Goal: Task Accomplishment & Management: Manage account settings

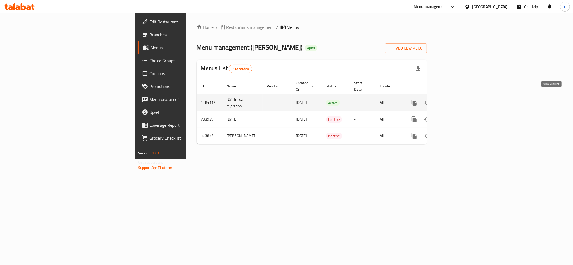
click at [456, 99] on icon "enhanced table" at bounding box center [453, 102] width 6 height 6
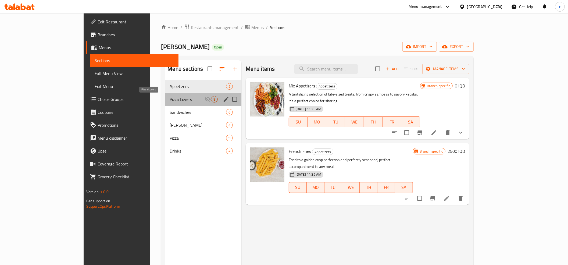
click at [170, 100] on span "Pizza Lovers" at bounding box center [187, 99] width 35 height 6
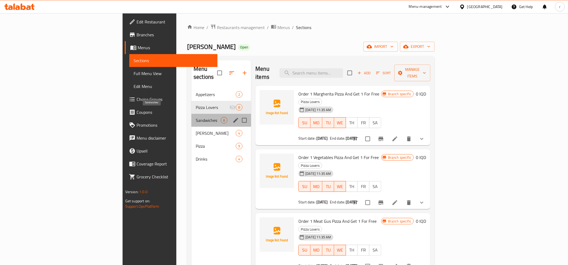
click at [196, 117] on span "Sandwiches" at bounding box center [208, 120] width 25 height 6
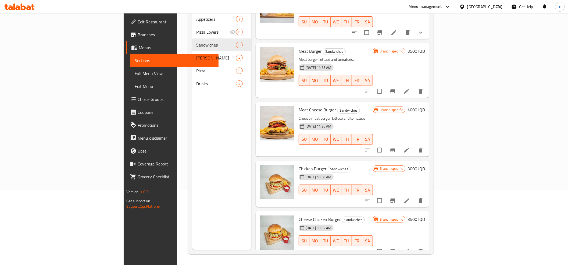
scroll to position [76, 0]
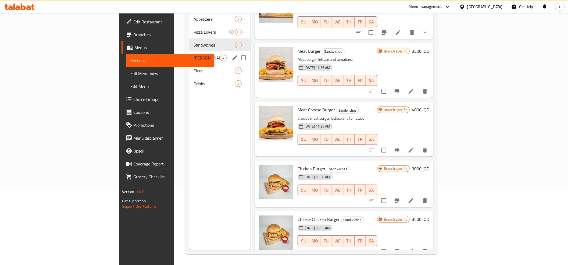
click at [189, 53] on div "Gus 4" at bounding box center [219, 57] width 61 height 13
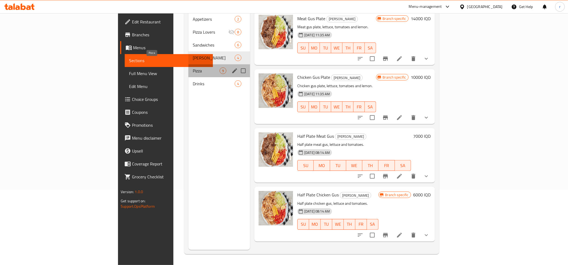
click at [193, 67] on span "Pizza" at bounding box center [206, 70] width 27 height 6
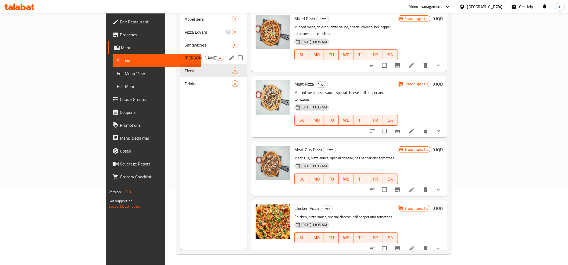
click at [185, 55] on span "[PERSON_NAME]" at bounding box center [201, 58] width 32 height 6
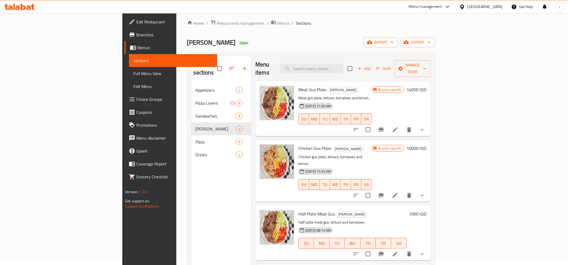
scroll to position [76, 0]
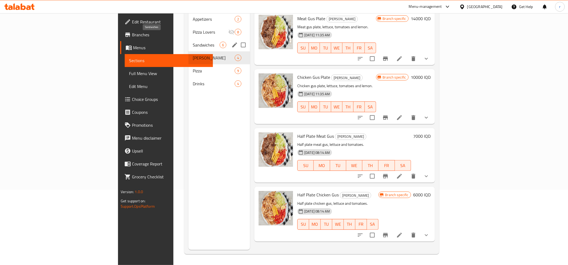
click at [193, 42] on span "Sandwiches" at bounding box center [206, 45] width 27 height 6
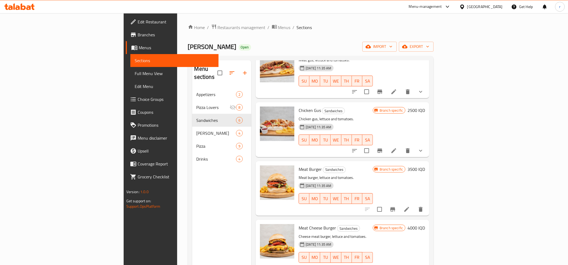
scroll to position [60, 0]
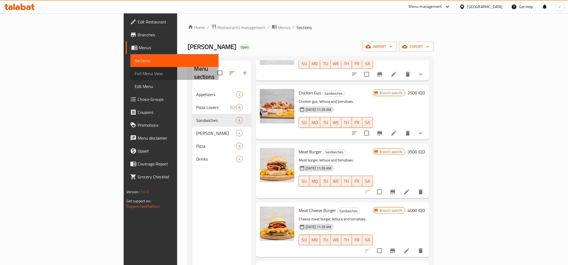
click at [135, 73] on span "Full Menu View" at bounding box center [175, 73] width 80 height 6
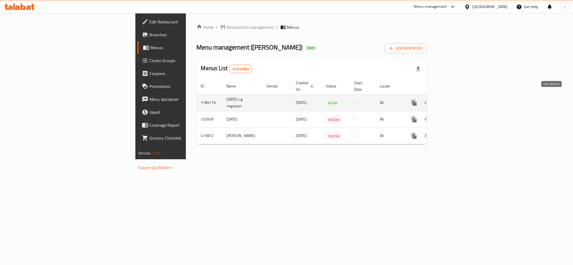
click at [459, 96] on link "enhanced table" at bounding box center [453, 102] width 13 height 13
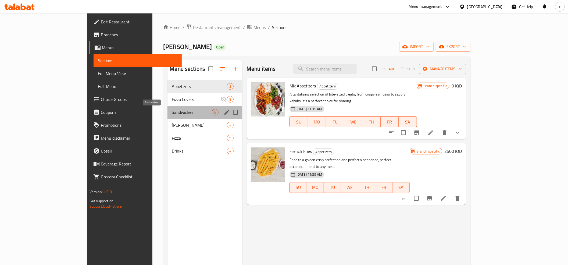
click at [172, 113] on span "Sandwiches" at bounding box center [192, 112] width 40 height 6
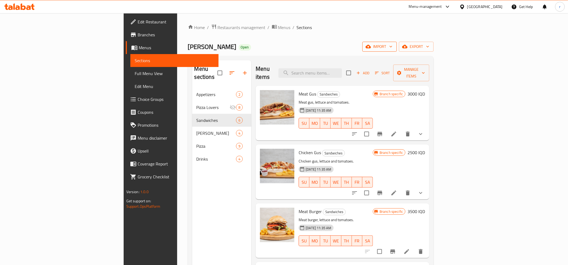
click at [392, 50] on span "import" at bounding box center [380, 46] width 26 height 7
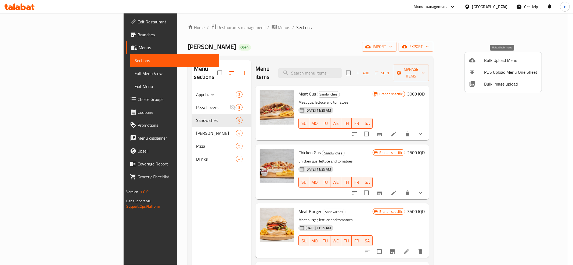
click at [495, 58] on span "Bulk Upload Menu" at bounding box center [510, 60] width 53 height 6
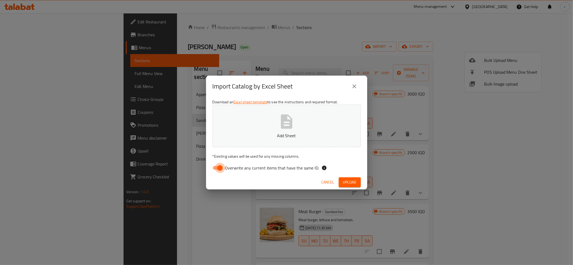
click at [221, 169] on input "Overwrite any current items that have the same ID." at bounding box center [220, 168] width 31 height 10
checkbox input "false"
click at [245, 138] on p "Add Sheet" at bounding box center [287, 135] width 132 height 6
click at [351, 85] on icon "close" at bounding box center [354, 86] width 6 height 6
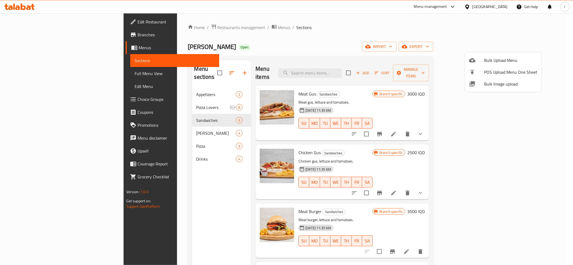
click at [441, 40] on div at bounding box center [286, 132] width 573 height 265
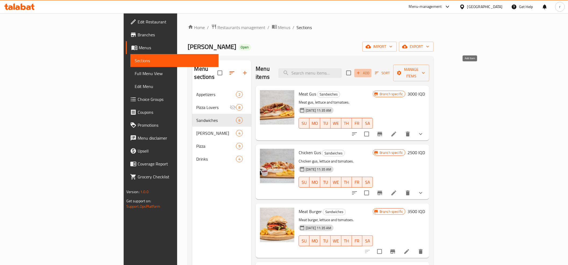
click at [370, 70] on span "Add" at bounding box center [362, 73] width 15 height 6
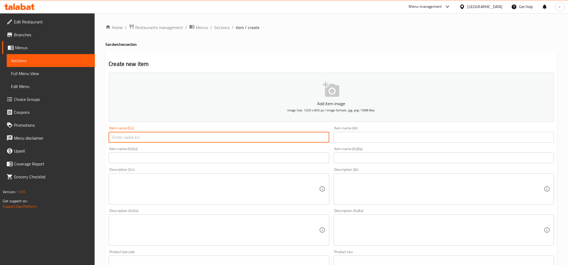
click at [124, 140] on input "text" at bounding box center [219, 137] width 220 height 11
paste input "Fresh Doner Meat - Bread"
type input "Fresh Doner Meat - Bread"
click at [383, 133] on input "text" at bounding box center [443, 137] width 220 height 11
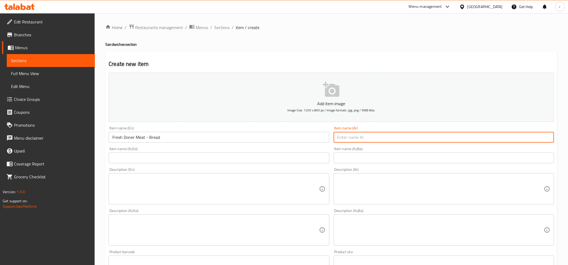
paste input "دونر لحم طازج - خبز"
type input "دونر لحم طازج - خبز"
click at [120, 161] on input "text" at bounding box center [219, 157] width 220 height 11
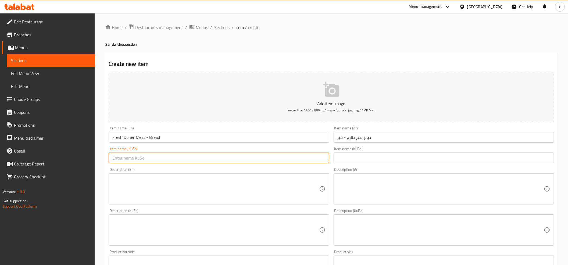
paste input "دۆنەری گۆشتی فرێش - نان"
type input "دۆنەری گۆشتی فرێش - نان"
click at [342, 155] on input "text" at bounding box center [443, 157] width 220 height 11
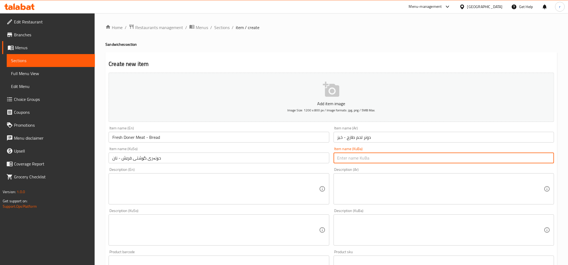
paste input "دۆنەری گۆشتی فرێش - نان"
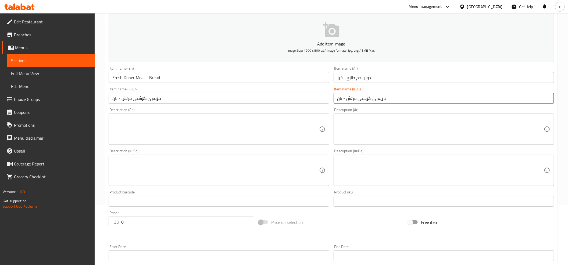
type input "دۆنەری گۆشتی فرێش - نان"
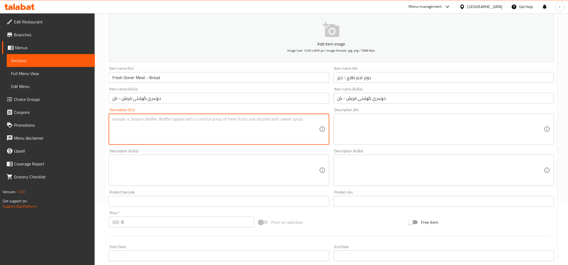
click at [215, 138] on textarea at bounding box center [215, 129] width 206 height 26
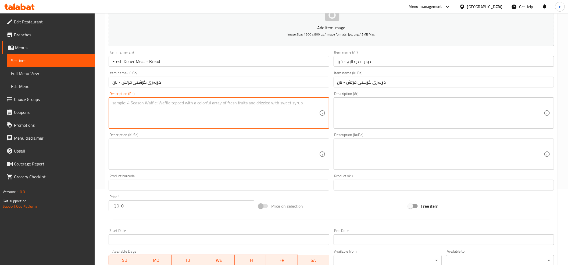
scroll to position [119, 0]
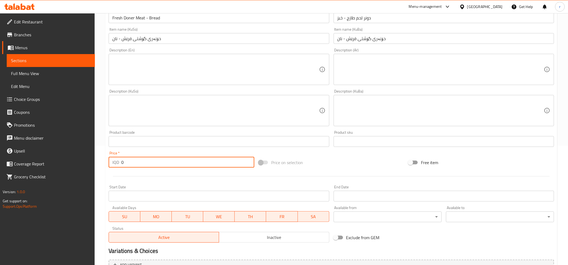
click at [138, 161] on input "0" at bounding box center [187, 162] width 133 height 11
type input "3"
type input "-4"
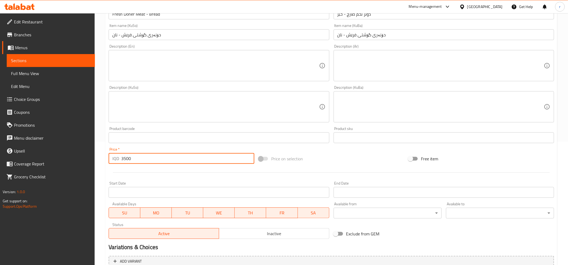
scroll to position [57, 0]
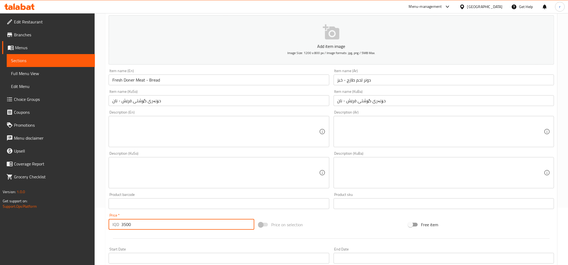
type input "3500"
click at [154, 129] on textarea at bounding box center [215, 132] width 206 height 26
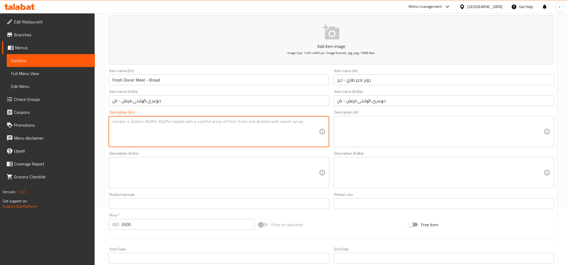
paste textarea "Special sauce doner meat, lettuce, tomatoes and meat"
type textarea "Special sauce doner meat, lettuce, tomatoes and meat"
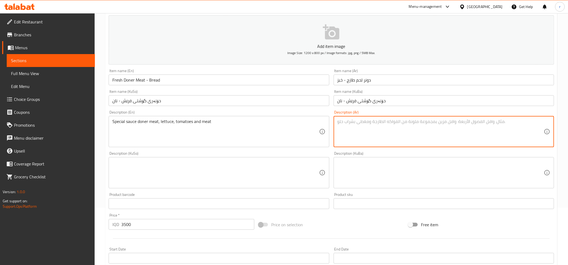
click at [356, 138] on textarea at bounding box center [440, 132] width 206 height 26
paste textarea "صلصة خاصة دونر لحم، خس، طماطم ولحم"
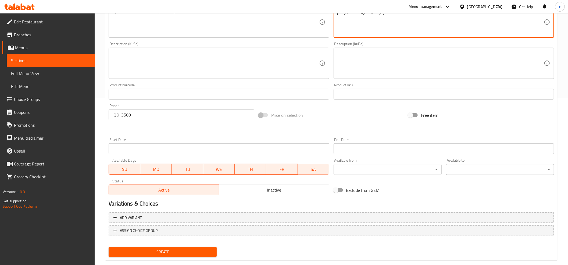
scroll to position [177, 0]
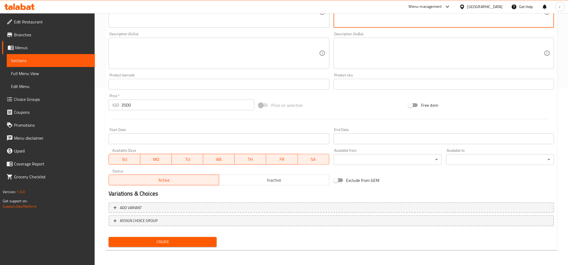
type textarea "صلصة خاصة دونر لحم، خس، طماطم ولحم"
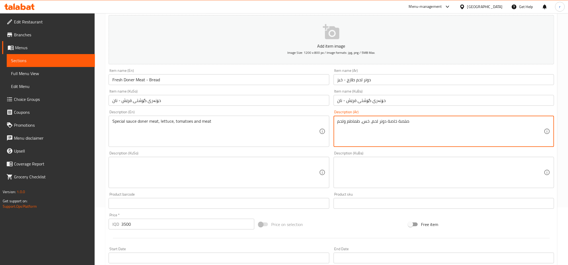
scroll to position [57, 0]
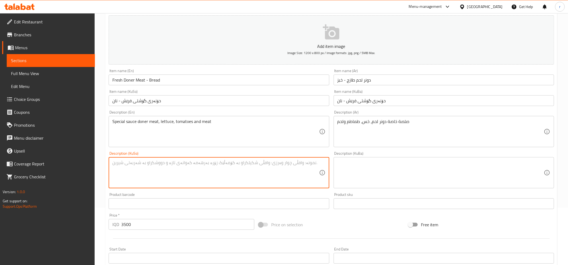
click at [136, 175] on textarea at bounding box center [215, 173] width 206 height 26
paste textarea "سۆسی تایبەتی دۆنەری گۆشت، کاهوو، تەماتە و گۆشت"
type textarea "سۆسی تایبەتی دۆنەری گۆشت، کاهوو، تەماتە و گۆشت"
click at [343, 170] on textarea at bounding box center [440, 173] width 206 height 26
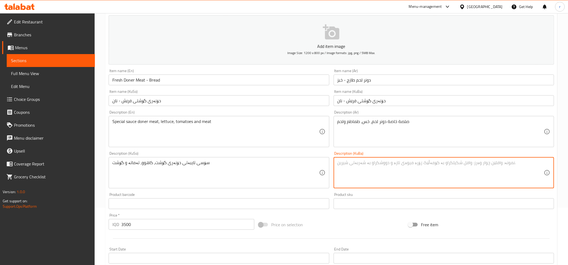
paste textarea "سۆسی تایبەتی دۆنەری گۆشت، کاهوو، تەماتە و گۆشت"
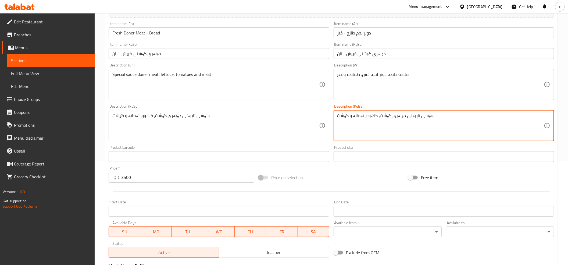
scroll to position [177, 0]
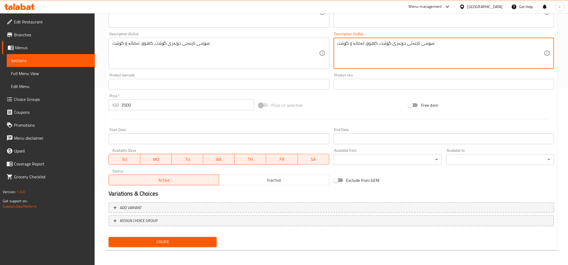
type textarea "سۆسی تایبەتی دۆنەری گۆشت، کاهوو، تەماتە و گۆشت"
click at [175, 244] on span "Create" at bounding box center [162, 241] width 99 height 7
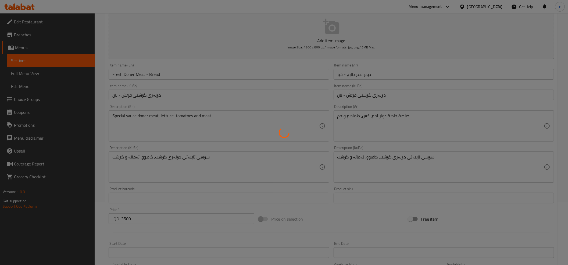
scroll to position [57, 0]
type input "0"
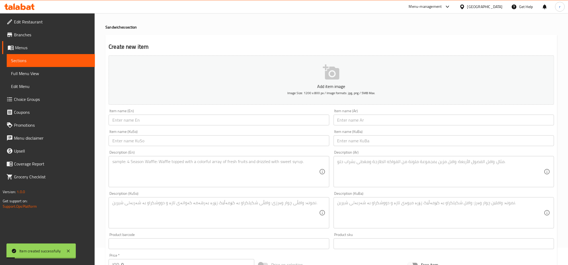
scroll to position [0, 0]
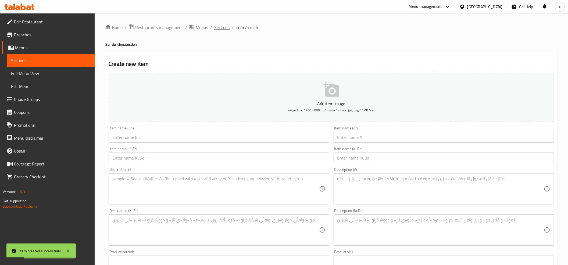
click at [225, 29] on span "Sections" at bounding box center [221, 27] width 15 height 6
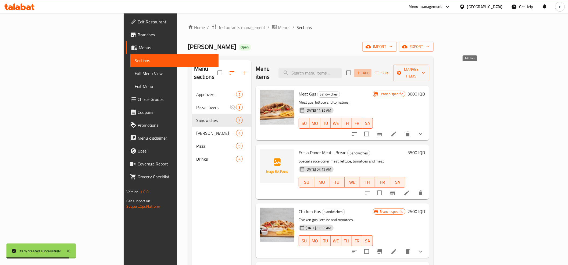
click at [371, 69] on button "Add" at bounding box center [362, 73] width 17 height 8
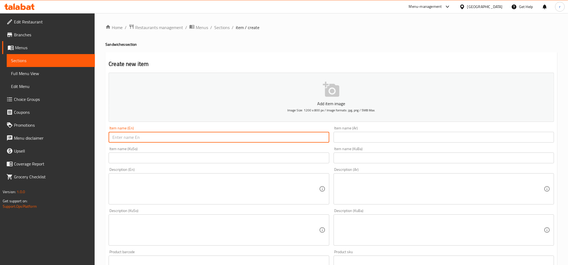
click at [193, 135] on input "text" at bounding box center [219, 137] width 220 height 11
paste input "Fresh Doner Meat - [GEOGRAPHIC_DATA]"
type input "Fresh Doner Meat - [GEOGRAPHIC_DATA]"
click at [358, 141] on input "text" at bounding box center [443, 137] width 220 height 11
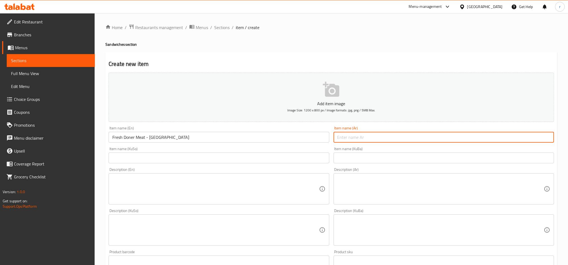
paste input "دونر لحم طازج - صمون"
type input "دونر لحم طازج - صمون"
click at [212, 169] on div "Description (En) Description (En)" at bounding box center [219, 185] width 220 height 37
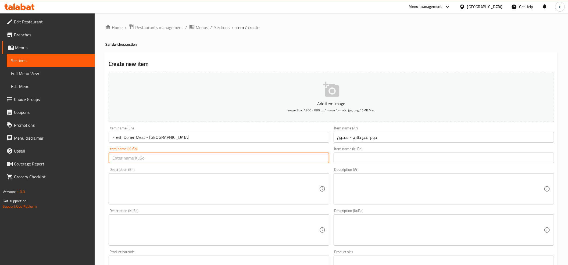
click at [203, 158] on input "text" at bounding box center [219, 157] width 220 height 11
paste input "دۆنەری گۆشتی فرێش - سەموون"
type input "دۆنەری گۆشتی فرێش - سەموون"
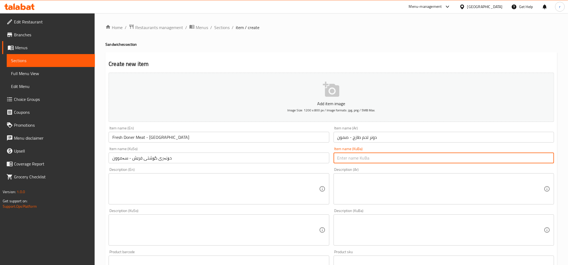
click at [354, 159] on input "text" at bounding box center [443, 157] width 220 height 11
paste input "دۆنەری گۆشتی فرێش - سەموون"
type input "دۆنەری گۆشتی فرێش - سەموون"
click at [117, 195] on textarea at bounding box center [215, 189] width 206 height 26
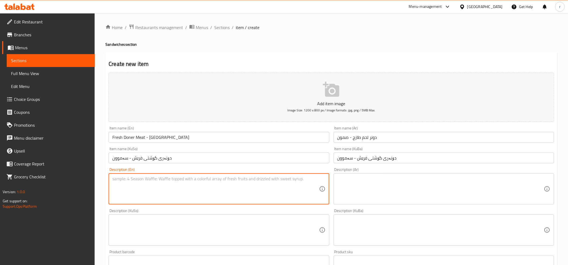
paste textarea "Special sauce doner meat, lettuce, tomatoes and meat"
type textarea "Special sauce doner meat, lettuce, tomatoes and meat"
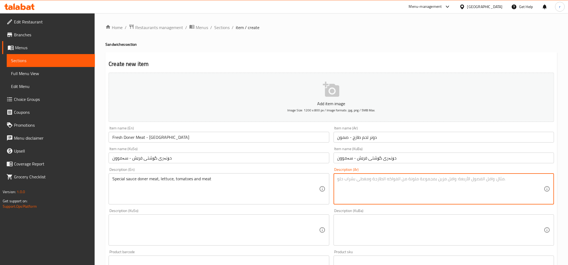
click at [367, 195] on textarea at bounding box center [440, 189] width 206 height 26
paste textarea "صلصة خاصة دونر لحم، خس، طماطم ولحم"
type textarea "صلصة خاصة دونر لحم، خس، طماطم ولحم"
click at [236, 236] on textarea at bounding box center [215, 230] width 206 height 26
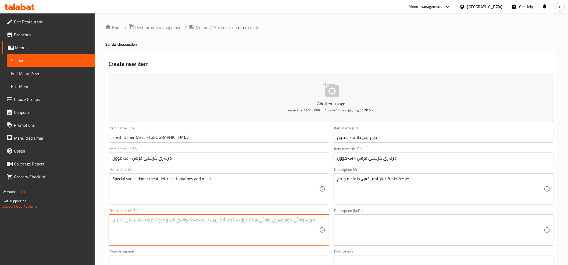
paste textarea "سۆسی تایبەتی دۆنەری گۆشت، کاهوو، تەماتە و گۆشت"
type textarea "سۆسی تایبەتی دۆنەری گۆشت، کاهوو، تەماتە و گۆشت"
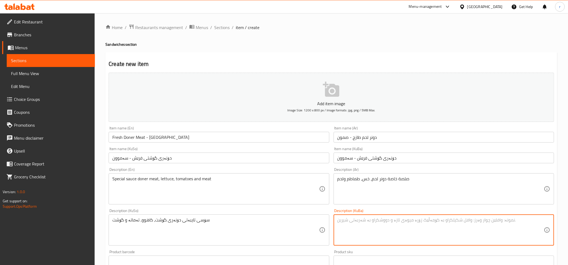
click at [346, 227] on textarea at bounding box center [440, 230] width 206 height 26
paste textarea "سۆسی تایبەتی دۆنەری گۆشت، کاهوو، تەماتە و گۆشت"
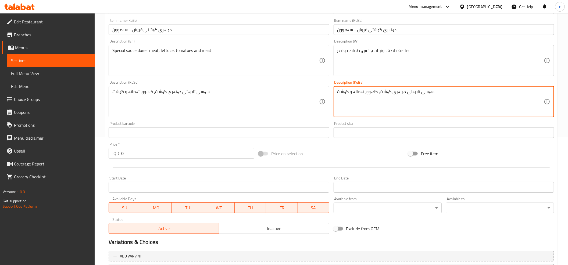
scroll to position [177, 0]
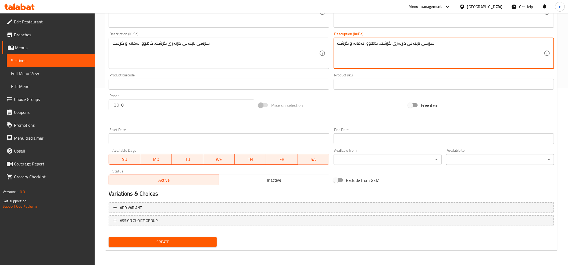
type textarea "سۆسی تایبەتی دۆنەری گۆشت، کاهوو، تەماتە و گۆشت"
click at [133, 109] on input "0" at bounding box center [187, 104] width 133 height 11
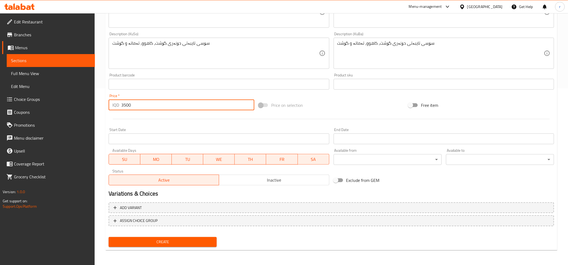
type input "3500"
click at [192, 238] on span "Create" at bounding box center [162, 241] width 99 height 7
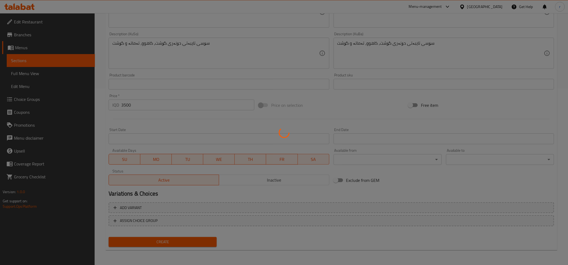
type input "0"
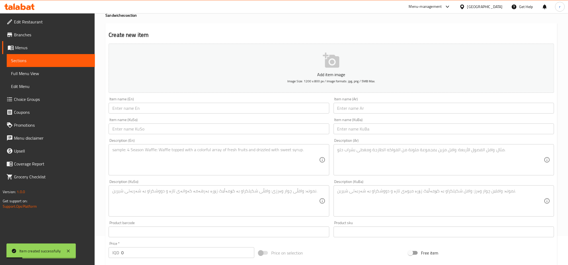
scroll to position [0, 0]
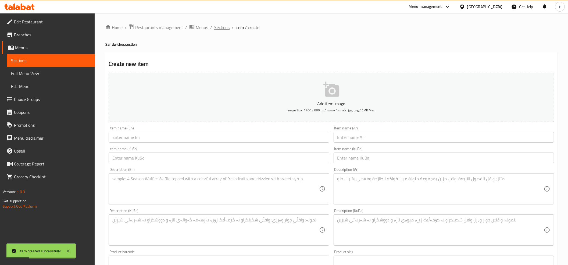
click at [220, 26] on span "Sections" at bounding box center [221, 27] width 15 height 6
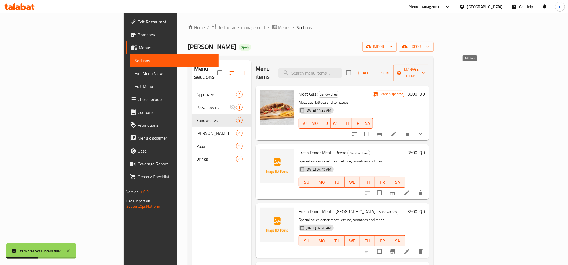
click at [370, 72] on span "Add" at bounding box center [362, 73] width 15 height 6
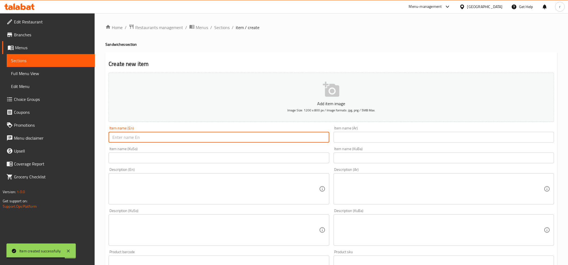
click at [159, 137] on input "text" at bounding box center [219, 137] width 220 height 11
paste input "Chicken Doner"
type input "Chicken Doner"
click at [367, 140] on input "text" at bounding box center [443, 137] width 220 height 11
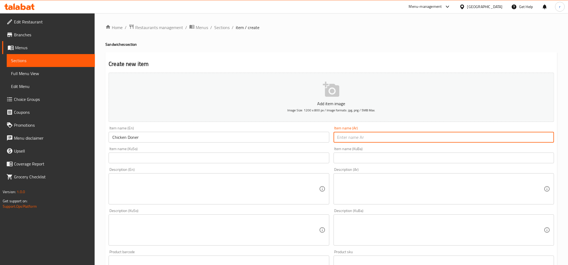
paste input "دونر دجاج"
type input "دونر دجاج"
click at [230, 157] on input "text" at bounding box center [219, 157] width 220 height 11
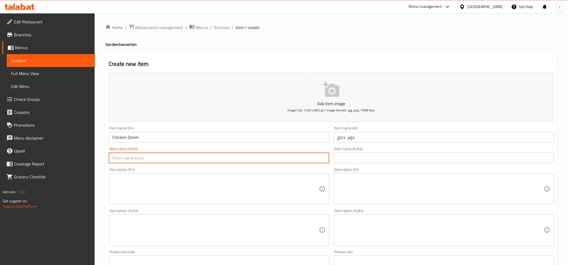
paste input "دۆنەری مریشک"
type input "دۆنەری مریشک"
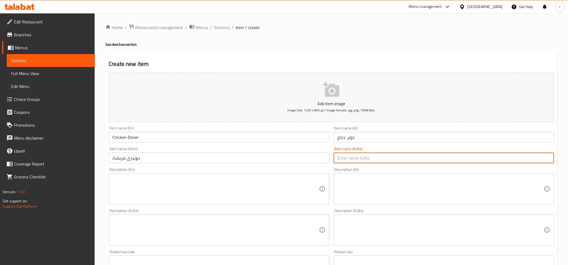
click at [345, 156] on input "text" at bounding box center [443, 157] width 220 height 11
paste input "دۆنەری مریشک"
type input "دۆنەری مریشک"
click at [160, 235] on textarea at bounding box center [215, 230] width 206 height 26
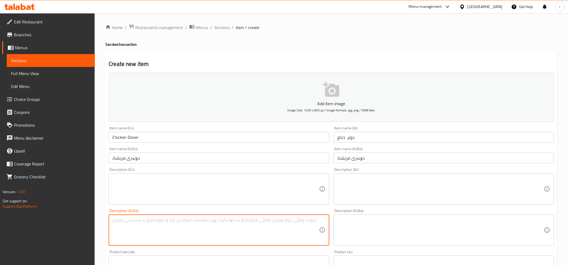
paste textarea "سۆسی تایبەتی دۆنەری مریشک، کەلەم، گێزەری خۆشکراو، کاهوو، تەماتە و پەنیر"
type textarea "سۆسی تایبەتی دۆنەری مریشک، کەلەم، گێزەری خۆشکراو، کاهوو، تەماتە و پەنیر"
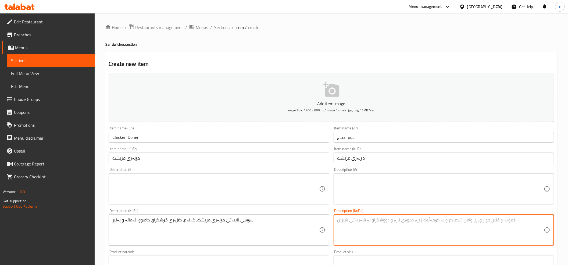
click at [364, 221] on textarea at bounding box center [440, 230] width 206 height 26
paste textarea "سۆسی تایبەتی دۆنەری مریشک، کەلەم، گێزەری خۆشکراو، کاهوو، تەماتە و پەنیر"
type textarea "سۆسی تایبەتی دۆنەری مریشک، کەلەم، گێزەری خۆشکراو، کاهوو، تەماتە و پەنیر"
click at [245, 180] on textarea at bounding box center [215, 189] width 206 height 26
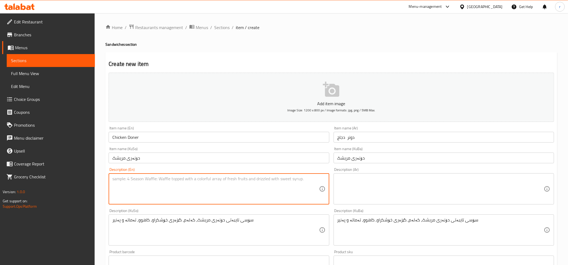
paste textarea "Special sauce chicken doner, cabbage, marinated carrots, lettuce, tomatoes and …"
type textarea "Special sauce chicken doner, cabbage, marinated carrots, lettuce, tomatoes and …"
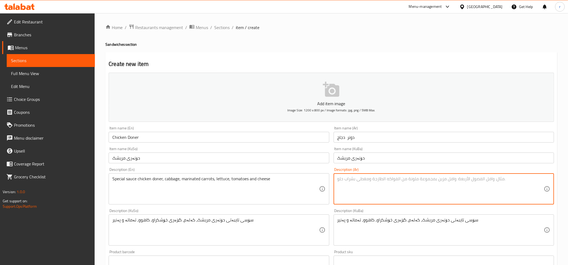
click at [362, 189] on textarea at bounding box center [440, 189] width 206 height 26
paste textarea "سۆسی تایبەتی دۆنەری مریشک، کەلەم، گێزەری خۆشکراو، کاهوو، تەماتە و پەنیر"
drag, startPoint x: 469, startPoint y: 183, endPoint x: 228, endPoint y: 173, distance: 241.2
click at [228, 173] on div "Add item image Image Size: 1200 x 800 px / Image formats: jpg, png / 5MB Max. I…" at bounding box center [331, 216] width 450 height 293
paste textarea "لصة خاصة دونر دجاج، ملفوف، جزر متبل، خس، طماطم وجبن"
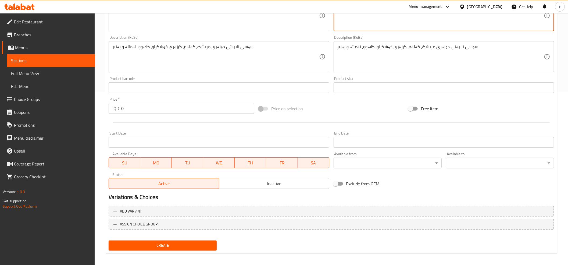
scroll to position [177, 0]
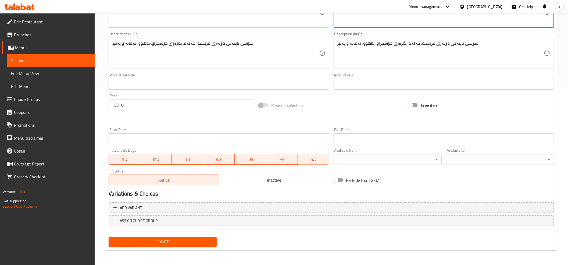
type textarea "صلصة خاصة دونر دجاج، ملفوف، جزر متبل، خس، طماطم وجبن"
click at [147, 105] on input "0" at bounding box center [187, 104] width 133 height 11
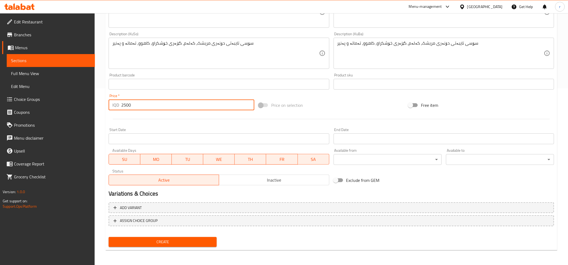
type input "2500"
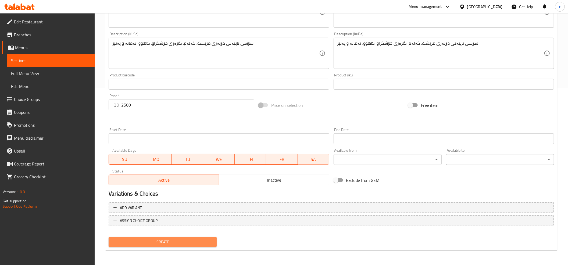
click at [182, 243] on span "Create" at bounding box center [162, 241] width 99 height 7
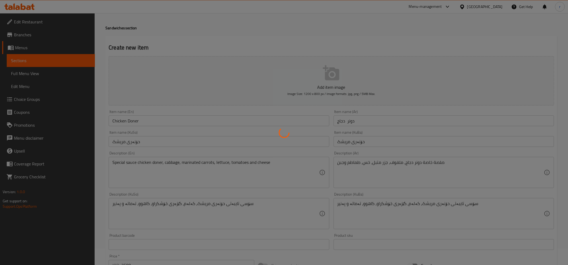
scroll to position [0, 0]
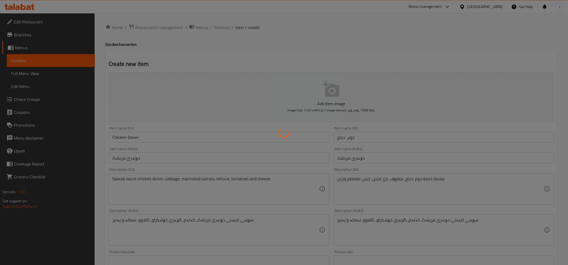
type input "0"
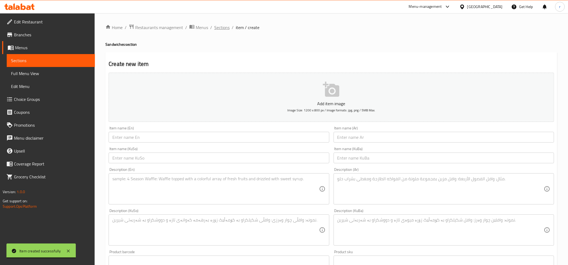
click at [217, 29] on span "Sections" at bounding box center [221, 27] width 15 height 6
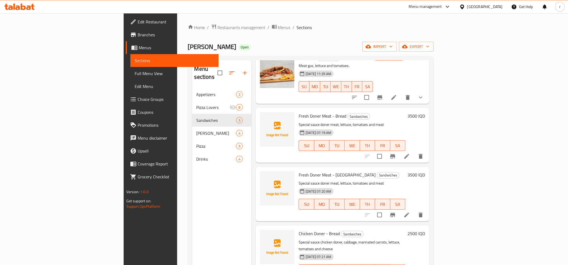
scroll to position [60, 0]
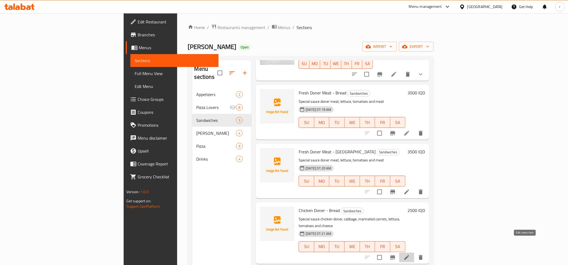
click at [409, 255] on icon at bounding box center [406, 257] width 5 height 5
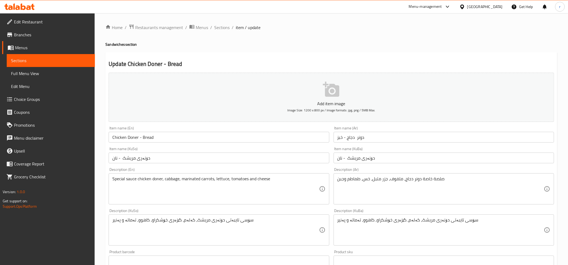
click at [120, 157] on input "دۆنەری مریشک - نان" at bounding box center [219, 157] width 220 height 11
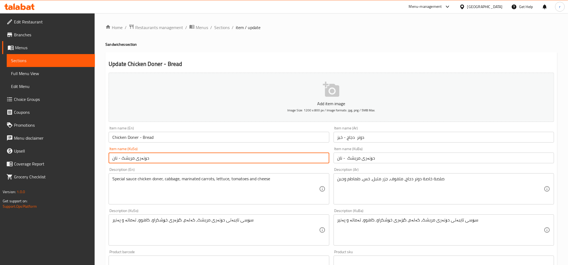
click at [118, 161] on input "دۆنەری مریشک - نان" at bounding box center [219, 157] width 220 height 11
click at [156, 162] on input "دۆنەری مریشک بە نان" at bounding box center [219, 157] width 220 height 11
drag, startPoint x: 112, startPoint y: 160, endPoint x: 184, endPoint y: 152, distance: 71.9
click at [184, 152] on div "Item name (KuSo) دۆنەری مریشک بە نان Item name (KuSo)" at bounding box center [219, 155] width 220 height 16
type input "دۆنەری مریشک بە نان"
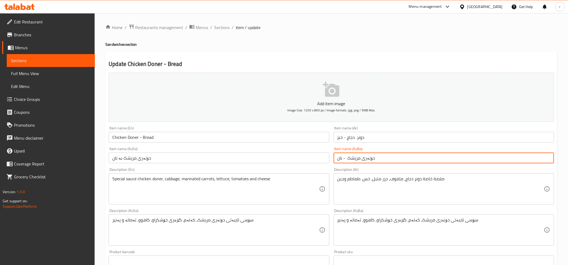
drag, startPoint x: 337, startPoint y: 158, endPoint x: 392, endPoint y: 161, distance: 54.1
click at [392, 161] on input "دۆنەری مریشک - نان" at bounding box center [443, 157] width 220 height 11
paste input "بە"
type input "دۆنەری مریشک بە نان"
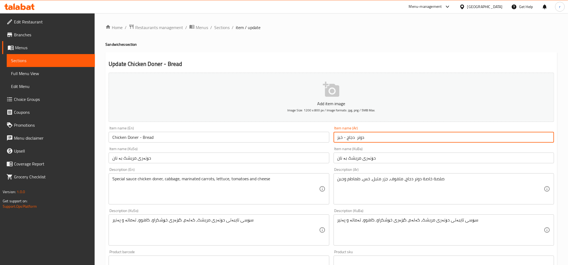
click at [344, 138] on input "دونر دجاج - خبز" at bounding box center [443, 137] width 220 height 11
click at [353, 140] on input "دونر دجاج بخبز" at bounding box center [443, 137] width 220 height 11
type input "دونر دجاج بخبز"
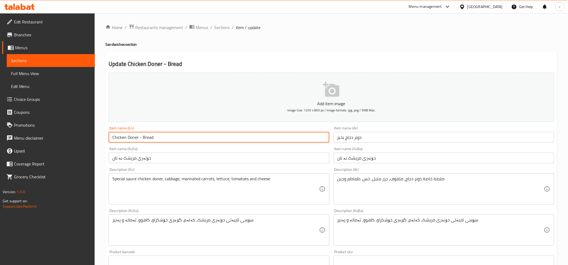
click at [140, 137] on input "Chicken Doner - Bread" at bounding box center [219, 137] width 220 height 11
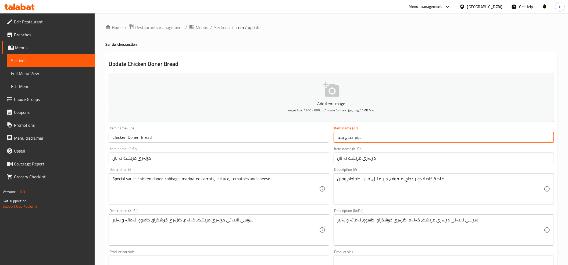
click at [360, 138] on input "دونر دجاج بخبز" at bounding box center [443, 137] width 220 height 11
drag, startPoint x: 362, startPoint y: 138, endPoint x: 321, endPoint y: 139, distance: 41.9
click at [321, 139] on div "Add item image Image Size: 1200 x 800 px / Image formats: jpg, png / 5MB Max. I…" at bounding box center [331, 216] width 450 height 293
click at [139, 138] on input "Chicken Doner Bread" at bounding box center [219, 137] width 220 height 11
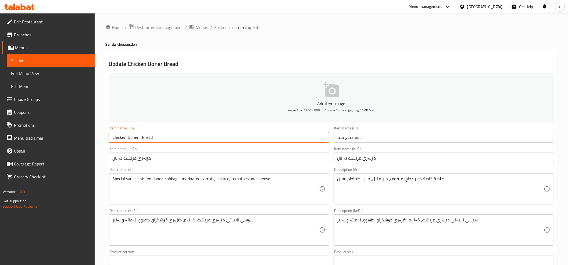
paste input "with"
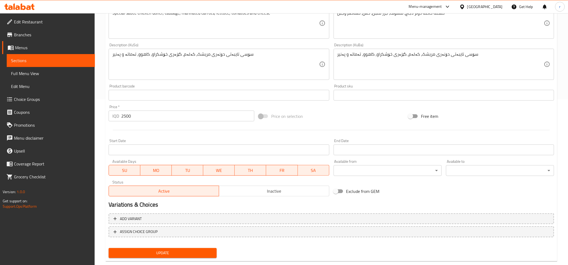
scroll to position [177, 0]
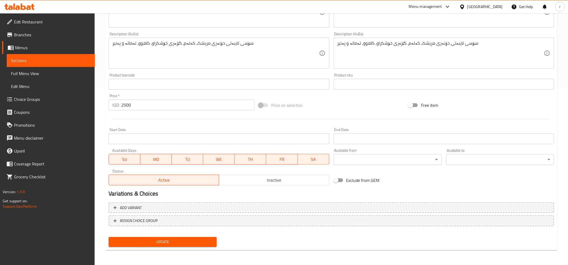
type input "Chicken Doner with Bread"
click at [175, 240] on span "Update" at bounding box center [162, 241] width 99 height 7
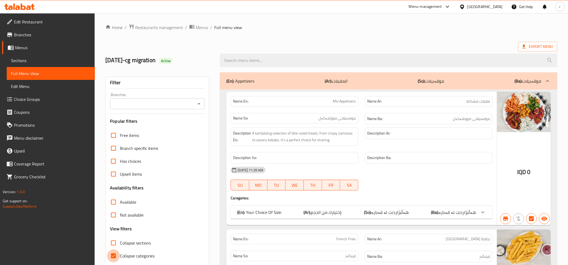
click at [113, 255] on input "Collapse categories" at bounding box center [113, 255] width 13 height 13
checkbox input "false"
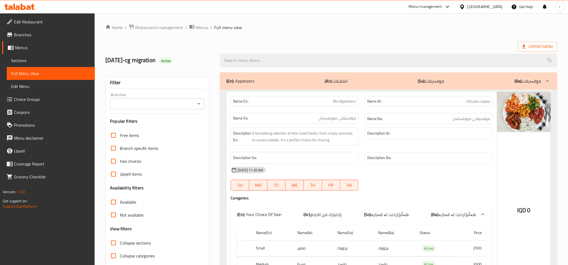
click at [199, 103] on icon "Open" at bounding box center [199, 103] width 6 height 6
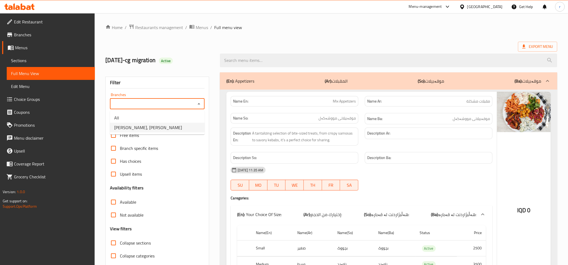
click at [183, 125] on li "[PERSON_NAME], [PERSON_NAME]" at bounding box center [157, 128] width 95 height 10
type input "[PERSON_NAME], [PERSON_NAME]"
click at [112, 239] on input "Collapse sections" at bounding box center [113, 242] width 13 height 13
checkbox input "true"
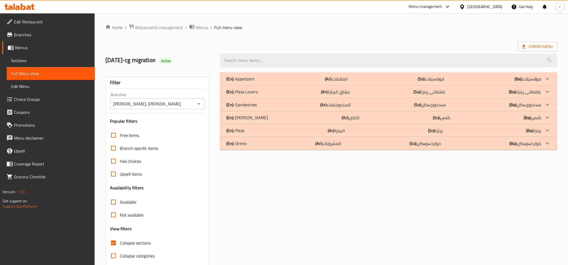
click at [358, 104] on div "(En): Sandwiches (Ar): السندويتشات (So): سەندویچەکان (Ba): سەندویچەکان" at bounding box center [383, 104] width 315 height 6
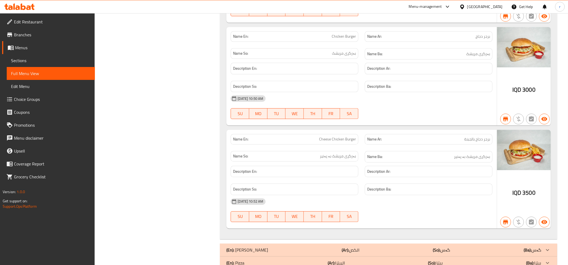
scroll to position [1026, 0]
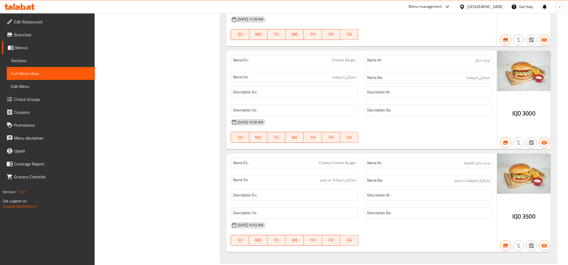
click at [64, 65] on link "Sections" at bounding box center [51, 60] width 88 height 13
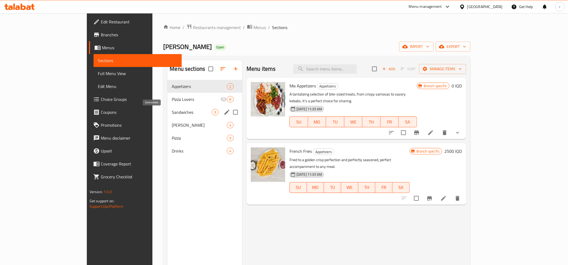
click at [172, 112] on span "Sandwiches" at bounding box center [192, 112] width 40 height 6
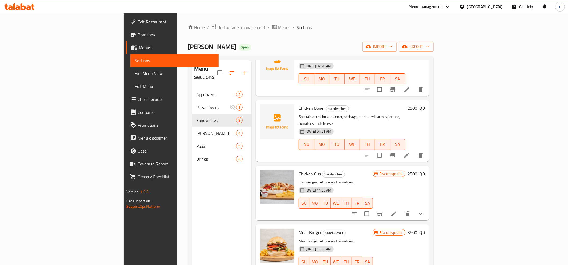
scroll to position [179, 0]
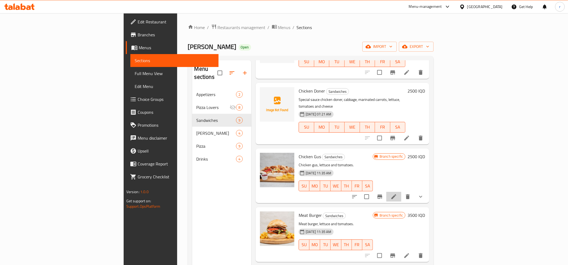
click at [401, 192] on li at bounding box center [393, 197] width 15 height 10
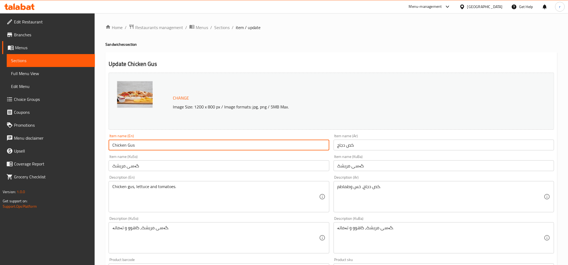
click at [133, 144] on input "Chicken Gus" at bounding box center [219, 144] width 220 height 11
type input "Chicken Gus"
click at [221, 49] on div "Home / Restaurants management / Menus / Sections / item / update Sandwiches sec…" at bounding box center [331, 242] width 452 height 436
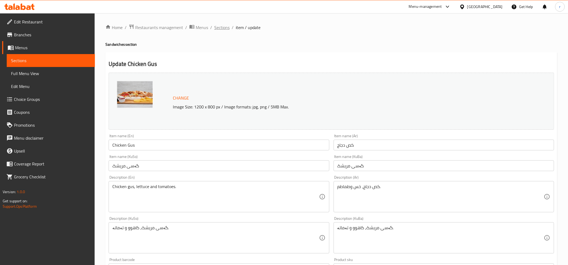
click at [221, 30] on span "Sections" at bounding box center [221, 27] width 15 height 6
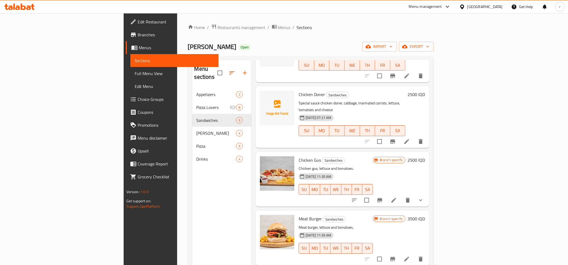
scroll to position [179, 0]
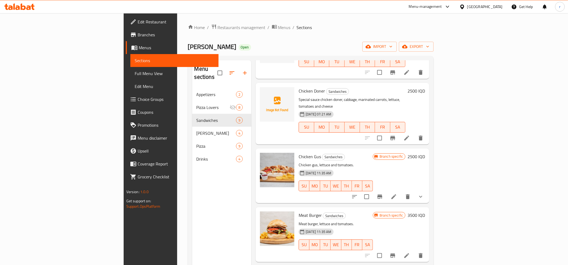
click at [409, 135] on icon at bounding box center [406, 137] width 5 height 5
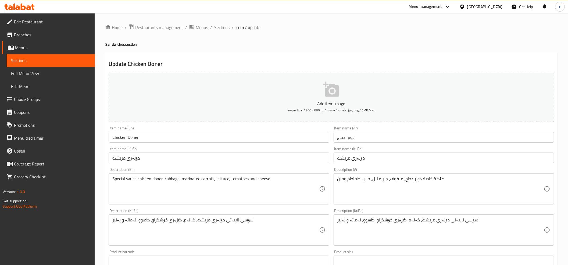
click at [157, 134] on input "Chicken Doner" at bounding box center [219, 137] width 220 height 11
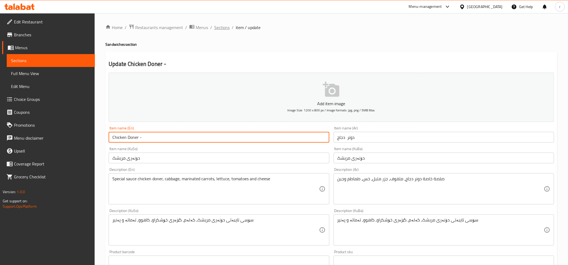
type input "Chicken Doner -"
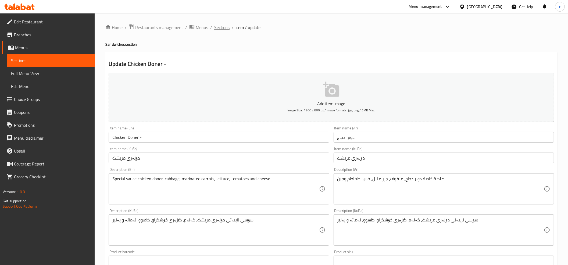
click at [218, 27] on span "Sections" at bounding box center [221, 27] width 15 height 6
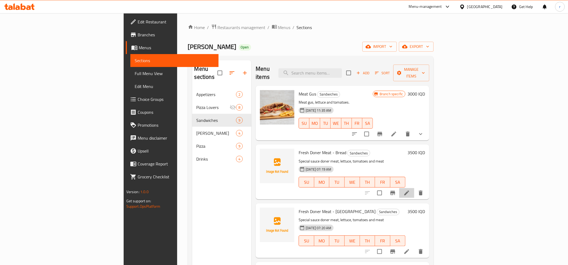
click at [414, 188] on li at bounding box center [406, 193] width 15 height 10
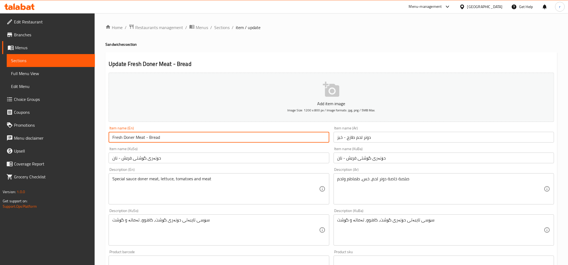
drag, startPoint x: 144, startPoint y: 138, endPoint x: 188, endPoint y: 138, distance: 43.8
click at [188, 138] on input "Fresh Doner Meat - Bread" at bounding box center [219, 137] width 220 height 11
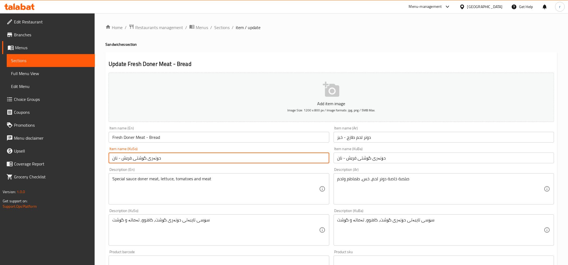
drag, startPoint x: 122, startPoint y: 159, endPoint x: 99, endPoint y: 161, distance: 22.9
click at [99, 161] on div "Home / Restaurants management / Menus / Sections / item / update Sandwiches sec…" at bounding box center [331, 227] width 473 height 428
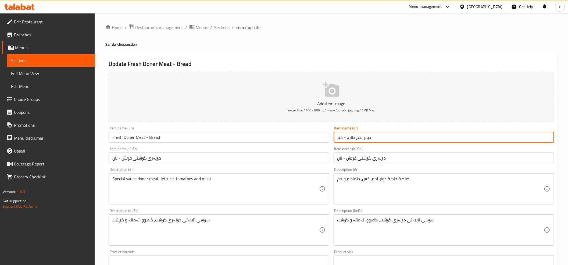
drag, startPoint x: 346, startPoint y: 138, endPoint x: 314, endPoint y: 140, distance: 31.5
click at [314, 140] on div "Add item image Image Size: 1200 x 800 px / Image formats: jpg, png / 5MB Max. I…" at bounding box center [331, 216] width 450 height 293
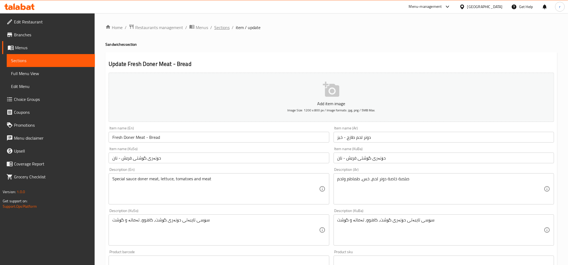
click at [223, 30] on span "Sections" at bounding box center [221, 27] width 15 height 6
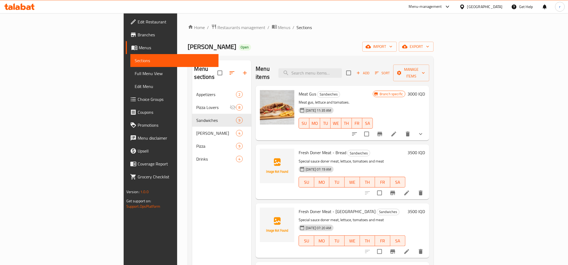
scroll to position [60, 0]
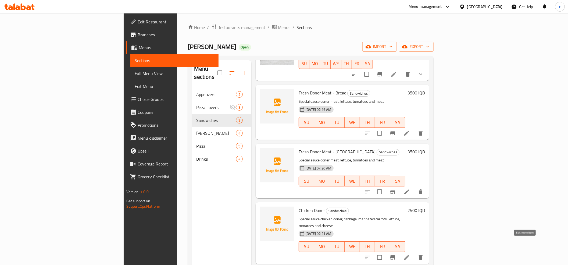
click at [409, 255] on icon at bounding box center [406, 257] width 5 height 5
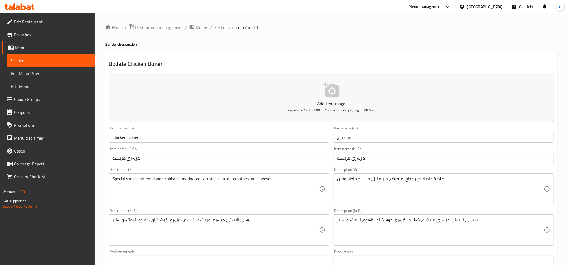
click at [141, 138] on input "Chicken Doner" at bounding box center [219, 137] width 220 height 11
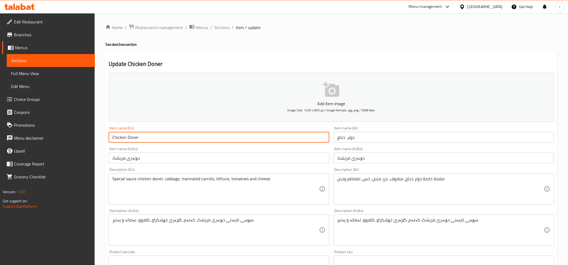
paste input "- Bread"
type input "Chicken Doner - Bread"
click at [337, 138] on input "دونر دجاج" at bounding box center [443, 137] width 220 height 11
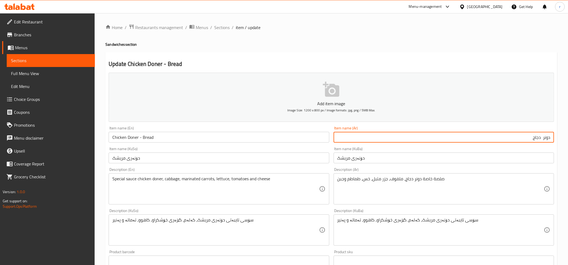
click at [529, 139] on input "دونر دجاج" at bounding box center [443, 137] width 220 height 11
paste input "- خبز"
type input "دونر دجاج - خبز"
click at [114, 160] on input "دۆنەری مریشک" at bounding box center [219, 157] width 220 height 11
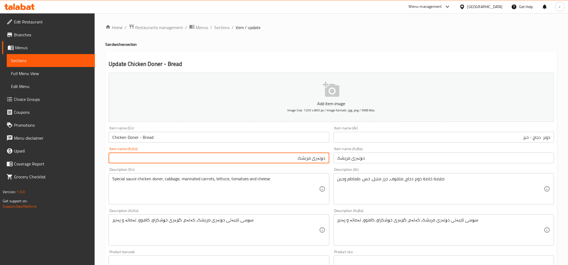
click at [286, 160] on input "دۆنەری مریشک" at bounding box center [219, 157] width 220 height 11
paste input "- نان"
drag, startPoint x: 286, startPoint y: 158, endPoint x: 350, endPoint y: 156, distance: 63.4
click at [350, 156] on div "Add item image Image Size: 1200 x 800 px / Image formats: jpg, png / 5MB Max. I…" at bounding box center [331, 216] width 450 height 293
type input "دۆنەری مریشک - نان"
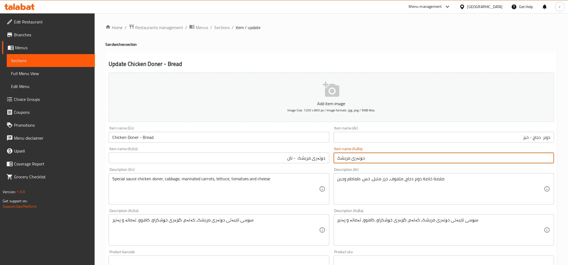
click at [354, 157] on input "دۆنەری مریشک" at bounding box center [443, 157] width 220 height 11
paste input "- نان"
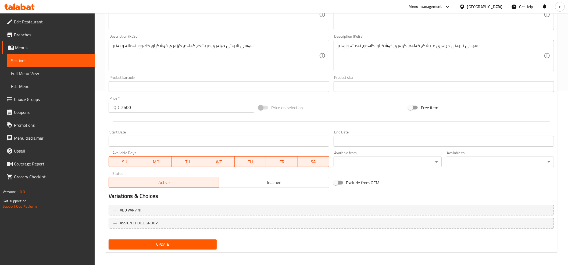
scroll to position [177, 0]
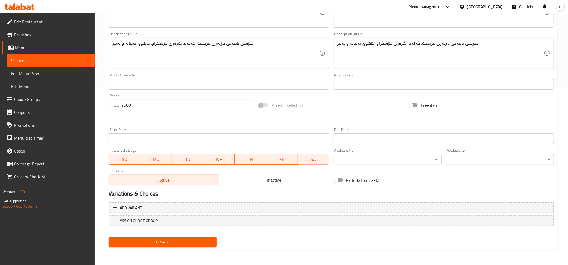
type input "دۆنەری مریشک - نان"
click at [169, 243] on span "Update" at bounding box center [162, 241] width 99 height 7
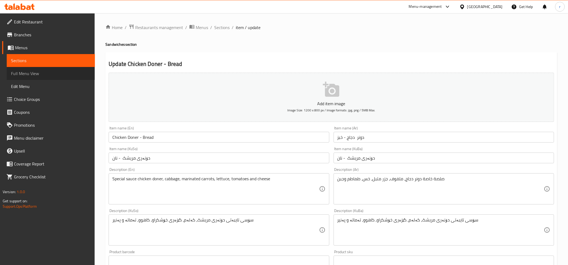
click at [40, 76] on span "Full Menu View" at bounding box center [51, 73] width 80 height 6
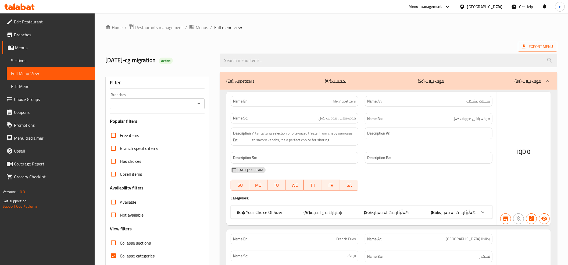
click at [117, 252] on div at bounding box center [284, 132] width 568 height 265
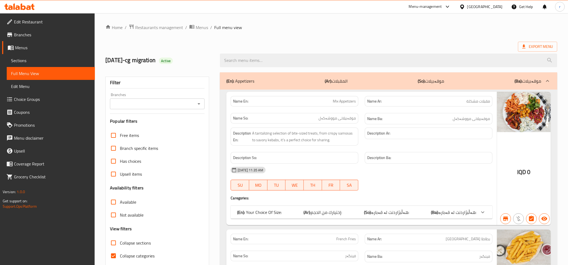
click at [201, 100] on div at bounding box center [198, 104] width 7 height 8
click at [195, 104] on button "Open" at bounding box center [199, 104] width 8 height 8
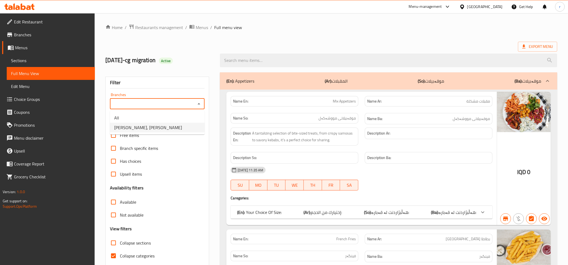
click at [179, 125] on li "[PERSON_NAME], [PERSON_NAME]" at bounding box center [157, 128] width 95 height 10
type input "[PERSON_NAME], [PERSON_NAME]"
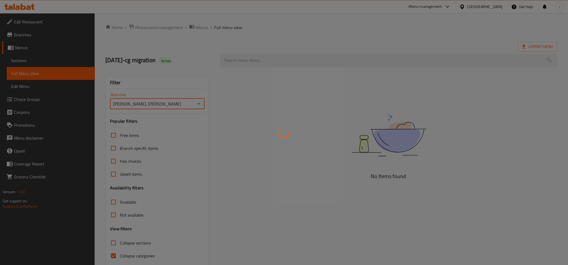
click at [114, 253] on div at bounding box center [284, 132] width 568 height 265
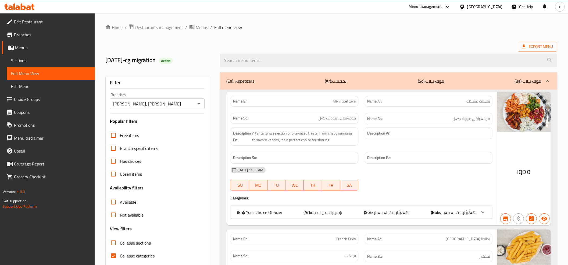
click at [112, 253] on input "Collapse categories" at bounding box center [113, 255] width 13 height 13
checkbox input "false"
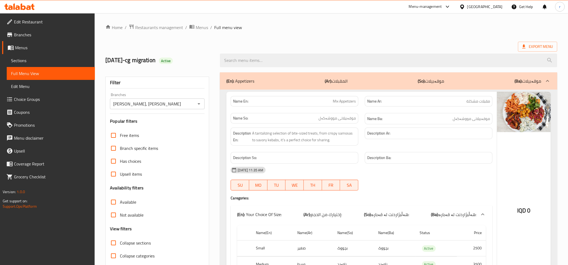
click at [114, 240] on input "Collapse sections" at bounding box center [113, 242] width 13 height 13
checkbox input "true"
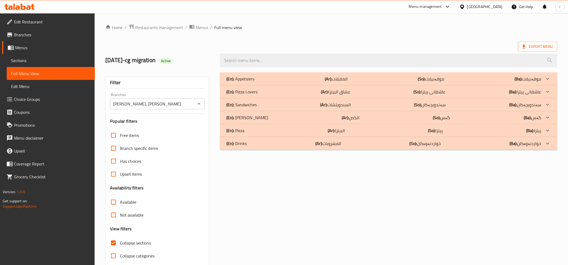
click at [346, 106] on p "(Ar): السندويتشات" at bounding box center [335, 104] width 31 height 6
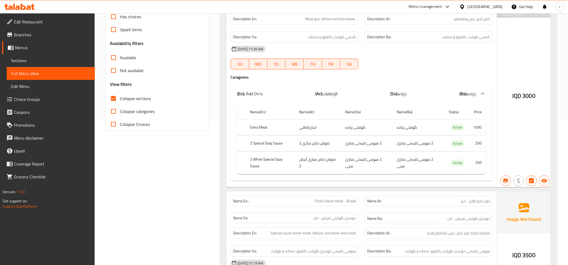
scroll to position [11, 0]
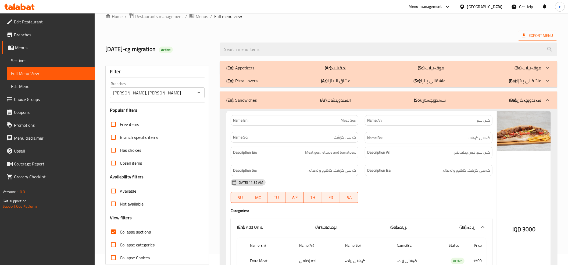
click at [29, 4] on icon at bounding box center [19, 6] width 30 height 6
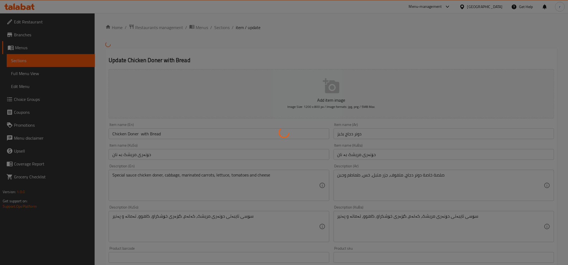
click at [51, 70] on div at bounding box center [284, 132] width 568 height 265
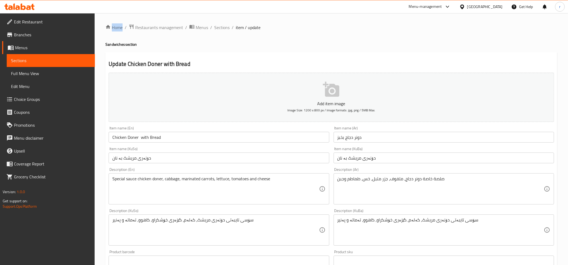
click at [51, 70] on div "Edit Restaurant Branches Menus Sections Full Menu View Edit Menu Choice Groups …" at bounding box center [284, 227] width 568 height 428
click at [60, 71] on span "Full Menu View" at bounding box center [51, 73] width 80 height 6
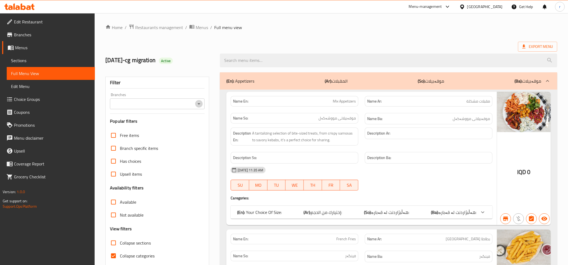
click at [199, 104] on icon "Open" at bounding box center [198, 103] width 3 height 1
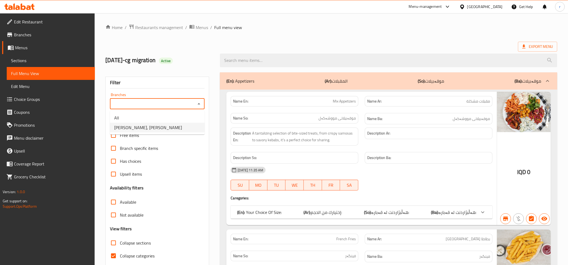
click at [187, 129] on li "[PERSON_NAME], [PERSON_NAME]" at bounding box center [157, 128] width 95 height 10
type input "[PERSON_NAME], [PERSON_NAME]"
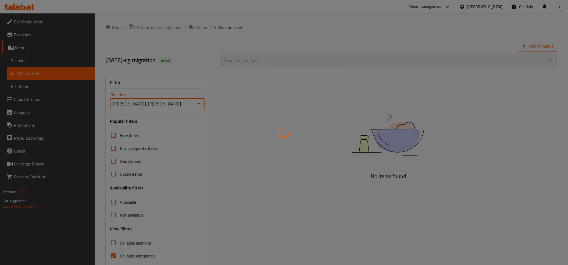
click at [113, 256] on div at bounding box center [284, 132] width 568 height 265
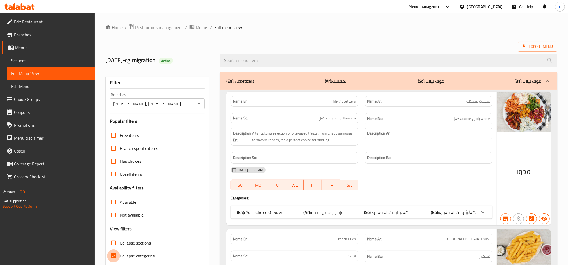
click at [114, 254] on input "Collapse categories" at bounding box center [113, 255] width 13 height 13
checkbox input "false"
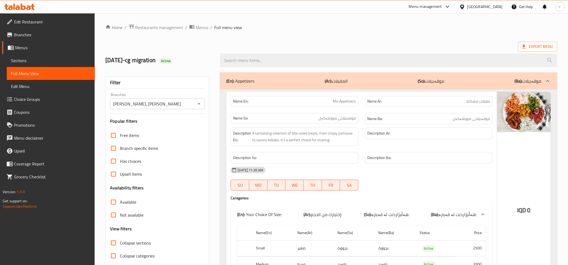
click at [117, 239] on input "Collapse sections" at bounding box center [113, 242] width 13 height 13
checkbox input "true"
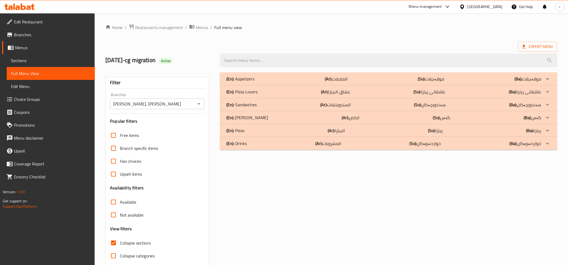
click at [348, 104] on p "(Ar): السندويتشات" at bounding box center [335, 104] width 31 height 6
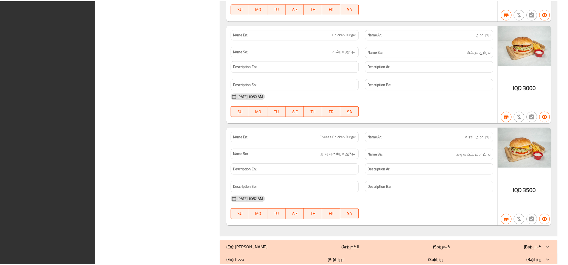
scroll to position [1086, 0]
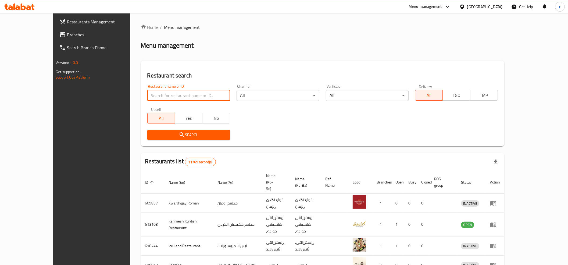
click at [147, 97] on input "search" at bounding box center [188, 95] width 83 height 11
paste input "659027"
type input "659027"
click at [179, 137] on icon "submit" at bounding box center [181, 134] width 5 height 5
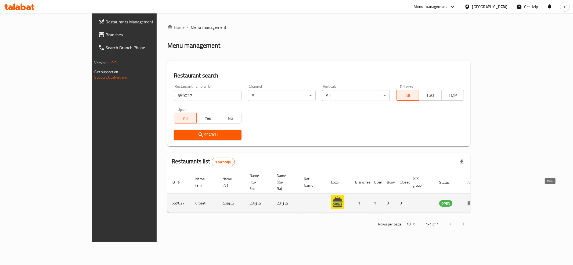
click at [477, 200] on link "enhanced table" at bounding box center [473, 203] width 10 height 6
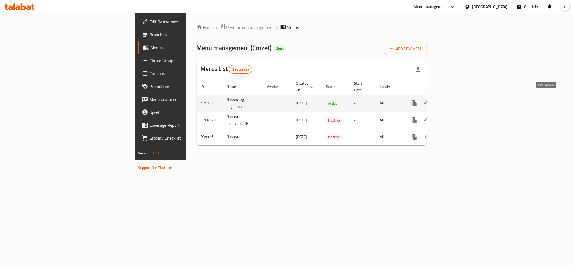
click at [456, 100] on icon "enhanced table" at bounding box center [453, 103] width 6 height 6
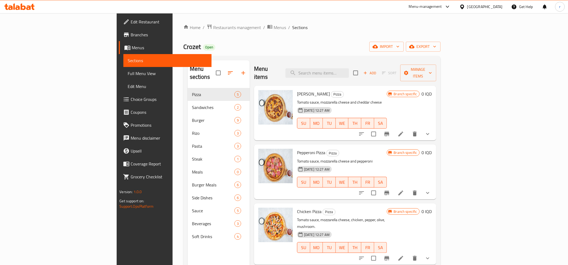
click at [300, 51] on div "Crozet Open import export" at bounding box center [311, 47] width 257 height 10
click at [400, 46] on icon "button" at bounding box center [397, 46] width 5 height 5
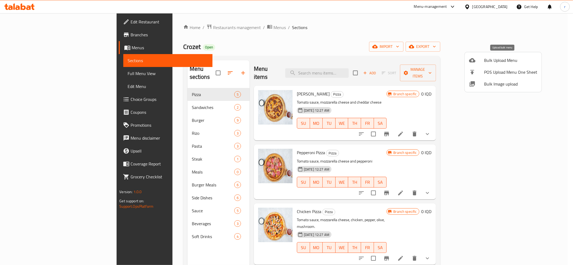
click at [499, 64] on li "Bulk Upload Menu" at bounding box center [503, 60] width 77 height 12
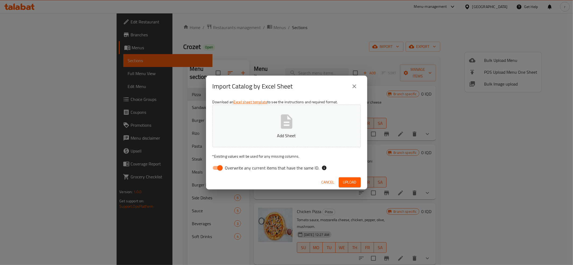
click at [213, 167] on input "Overwrite any current items that have the same ID." at bounding box center [220, 168] width 31 height 10
checkbox input "false"
click at [256, 142] on button "Add Sheet" at bounding box center [287, 126] width 148 height 42
click at [356, 183] on span "Upload" at bounding box center [349, 182] width 13 height 7
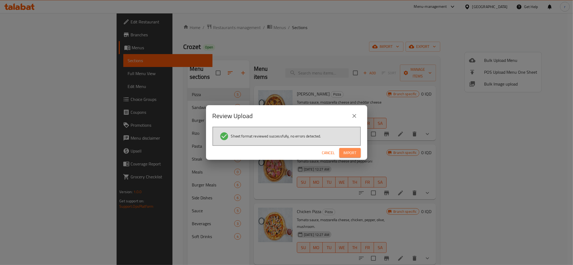
click at [347, 153] on span "Import" at bounding box center [350, 152] width 13 height 7
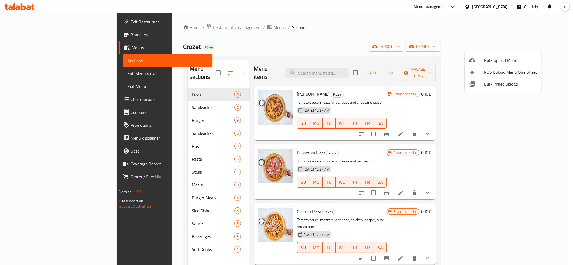
click at [134, 124] on div at bounding box center [286, 132] width 573 height 265
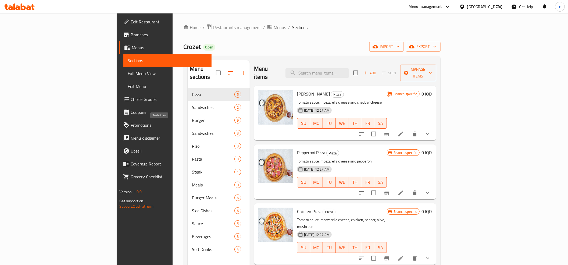
click at [192, 130] on span "Sandwiches" at bounding box center [213, 133] width 42 height 6
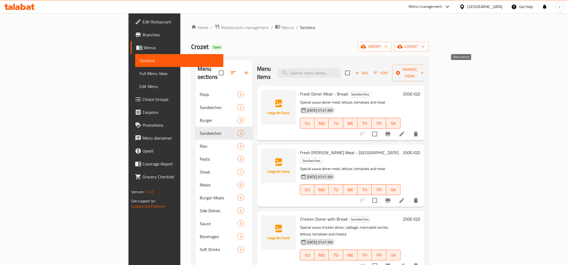
click at [353, 70] on input "checkbox" at bounding box center [347, 72] width 11 height 11
checkbox input "true"
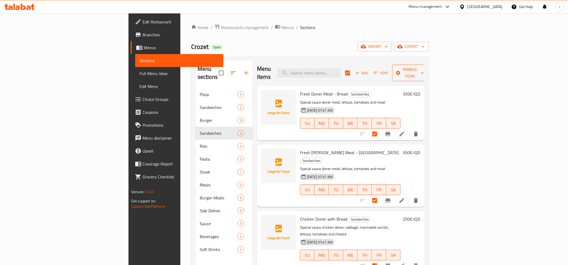
click at [424, 68] on span "Manage items" at bounding box center [409, 72] width 27 height 13
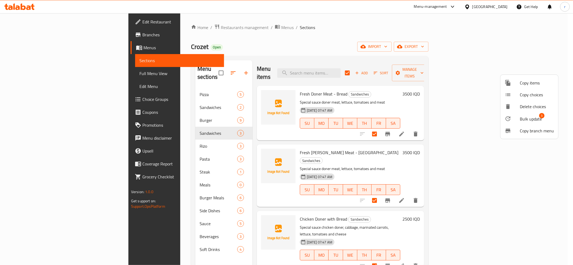
click at [534, 120] on span "Bulk update" at bounding box center [531, 119] width 22 height 6
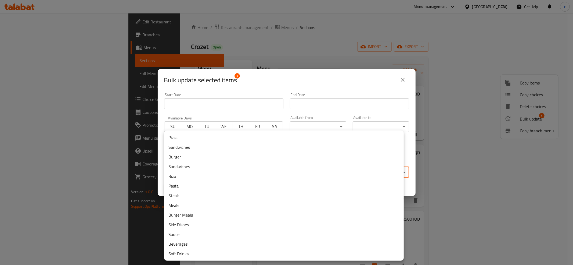
click at [278, 174] on body "​ Menu-management Iraq Get Help r Edit Restaurant Branches Menus Sections Full …" at bounding box center [286, 139] width 573 height 252
click at [189, 149] on li "Sandwiches" at bounding box center [284, 147] width 240 height 10
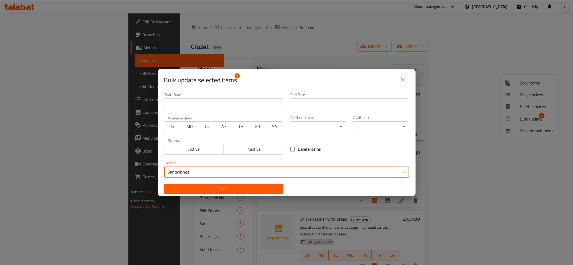
click at [205, 184] on button "Save" at bounding box center [223, 189] width 119 height 10
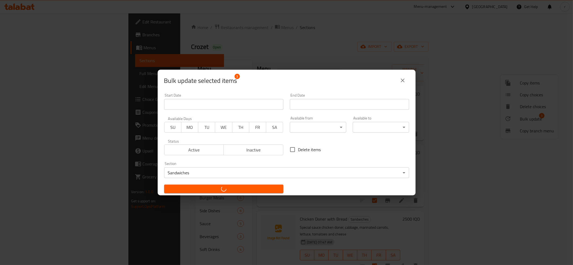
checkbox input "false"
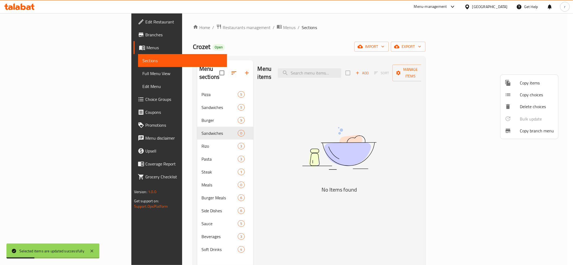
click at [207, 127] on div at bounding box center [286, 132] width 573 height 265
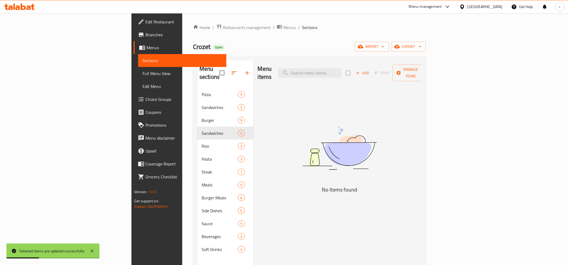
click at [253, 129] on div "Menu items Add Sort Manage items No Items found" at bounding box center [337, 192] width 168 height 265
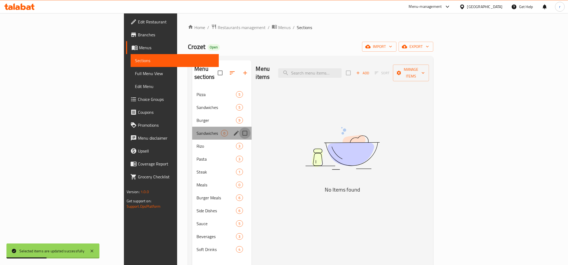
click at [239, 127] on input "Menu sections" at bounding box center [244, 132] width 11 height 11
checkbox input "true"
click at [226, 72] on icon "button" at bounding box center [229, 73] width 6 height 6
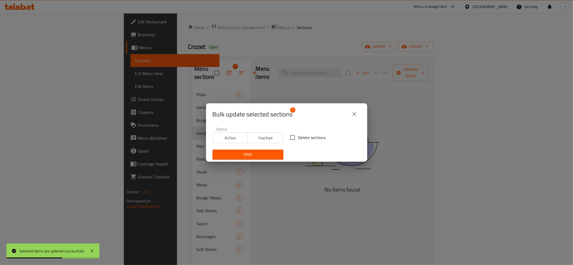
click at [287, 139] on input "Delete sections" at bounding box center [292, 137] width 11 height 11
checkbox input "true"
click at [271, 150] on button "Save" at bounding box center [248, 154] width 71 height 10
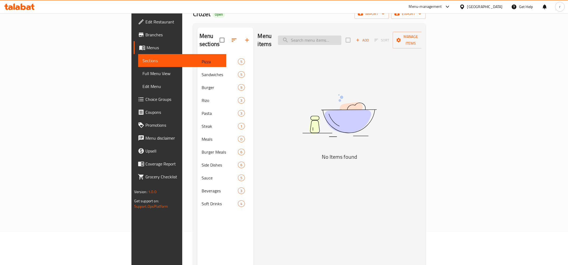
scroll to position [16, 0]
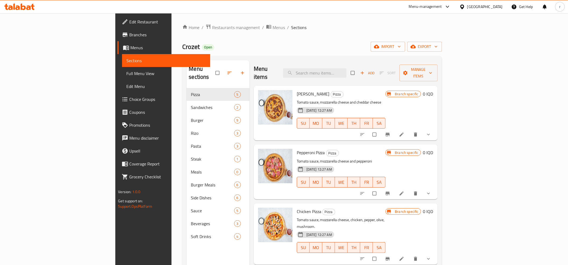
click at [24, 7] on icon at bounding box center [23, 6] width 5 height 6
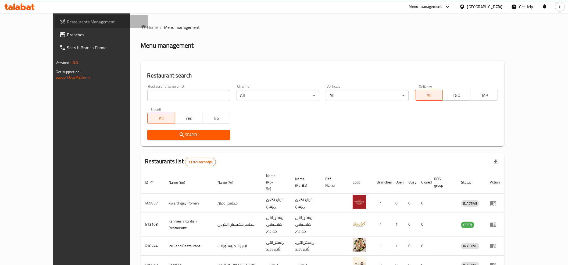
click at [55, 26] on link "Restaurants Management" at bounding box center [101, 21] width 93 height 13
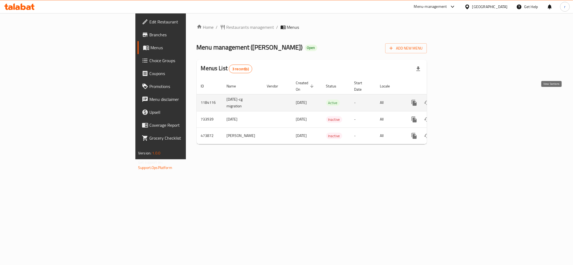
click at [456, 99] on icon "enhanced table" at bounding box center [453, 102] width 6 height 6
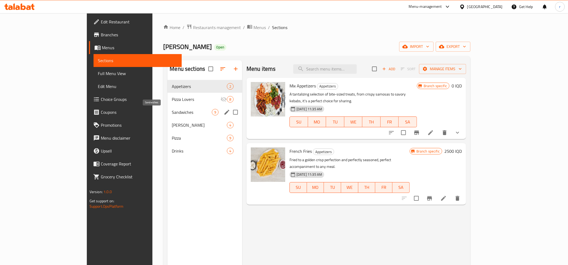
click at [172, 115] on span "Sandwiches" at bounding box center [192, 112] width 40 height 6
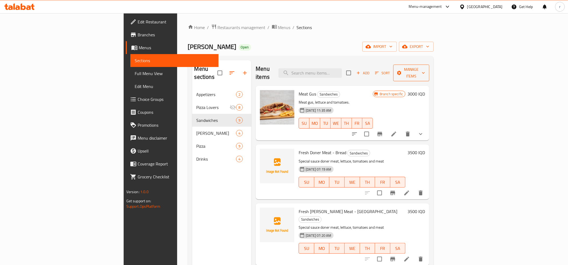
click at [426, 70] on icon "button" at bounding box center [423, 72] width 5 height 5
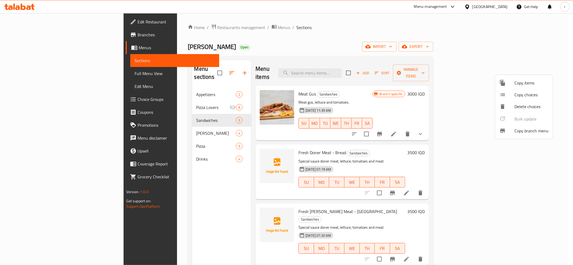
click at [511, 85] on div at bounding box center [507, 83] width 15 height 6
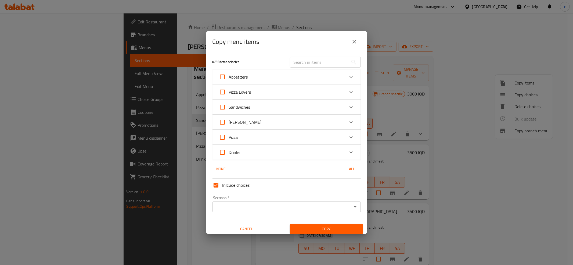
click at [348, 105] on icon "Expand" at bounding box center [351, 107] width 6 height 6
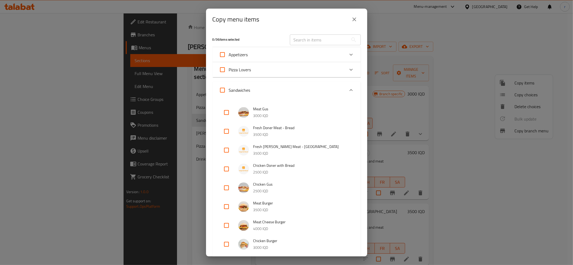
click at [225, 131] on input "checkbox" at bounding box center [226, 131] width 13 height 13
checkbox input "true"
click at [226, 150] on input "checkbox" at bounding box center [226, 149] width 13 height 13
checkbox input "true"
click at [225, 168] on input "checkbox" at bounding box center [226, 168] width 13 height 13
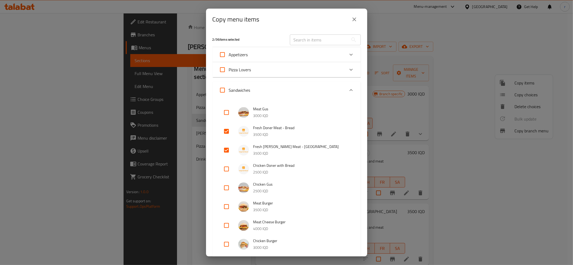
checkbox input "true"
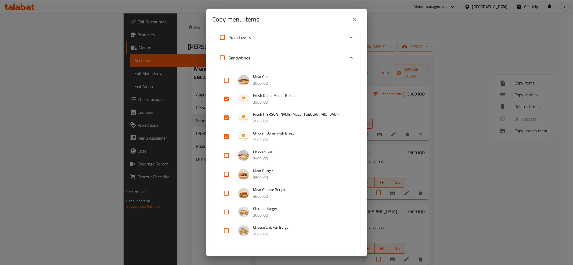
scroll to position [152, 0]
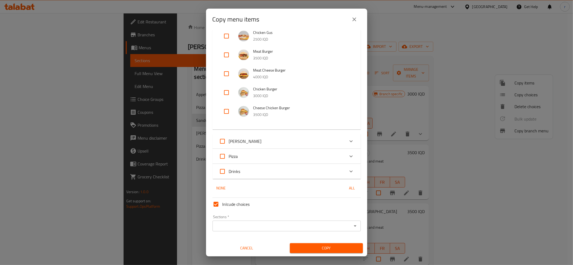
click at [307, 245] on span "Copy" at bounding box center [326, 248] width 64 height 7
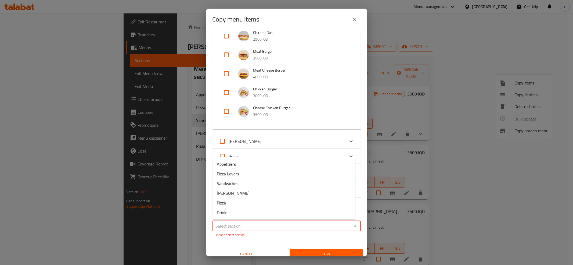
click at [304, 227] on input "Sections   *" at bounding box center [282, 226] width 136 height 8
click at [352, 225] on icon "Close" at bounding box center [355, 225] width 6 height 6
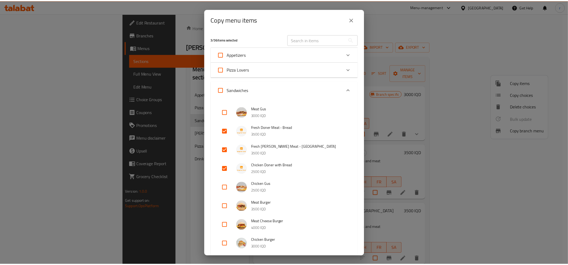
scroll to position [0, 0]
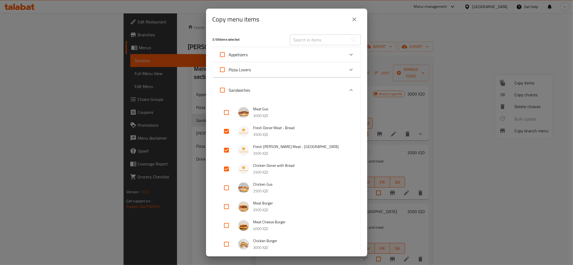
click at [357, 20] on icon "close" at bounding box center [354, 19] width 6 height 6
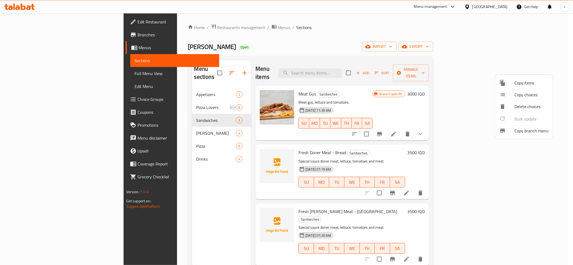
click at [197, 27] on div at bounding box center [286, 132] width 573 height 265
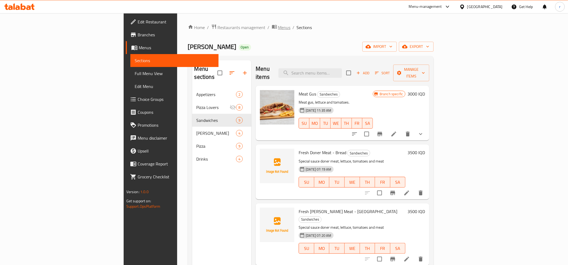
click at [278, 28] on span "Menus" at bounding box center [284, 27] width 12 height 6
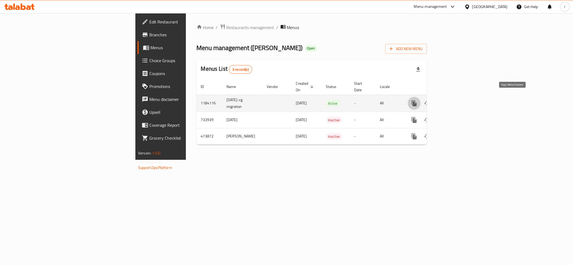
click at [417, 100] on icon "more" at bounding box center [414, 103] width 5 height 6
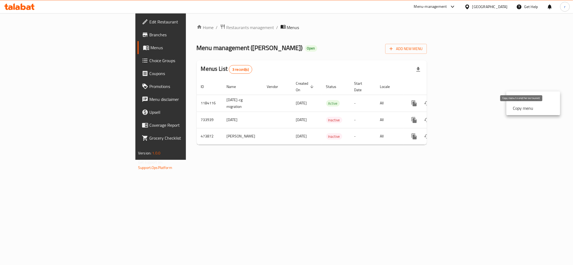
click at [523, 107] on strong "Copy menu" at bounding box center [523, 108] width 20 height 6
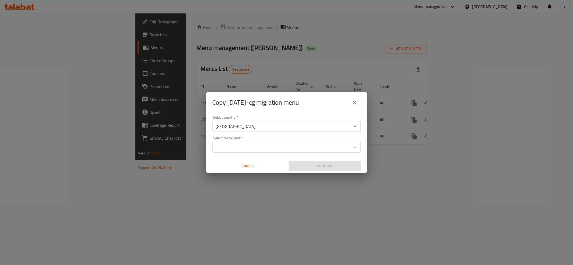
click at [354, 100] on icon "close" at bounding box center [354, 102] width 6 height 6
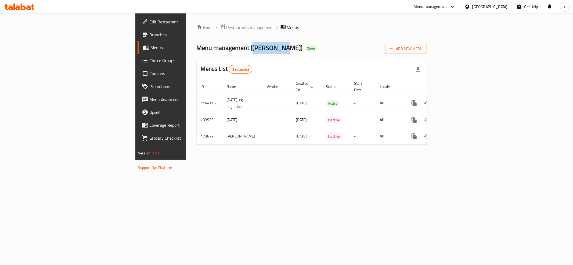
drag, startPoint x: 163, startPoint y: 46, endPoint x: 191, endPoint y: 49, distance: 28.1
click at [197, 49] on span "Menu management ( [PERSON_NAME] )" at bounding box center [250, 48] width 106 height 12
copy span "[PERSON_NAME]"
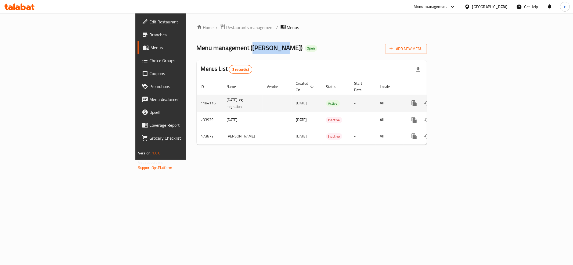
click at [418, 100] on icon "more" at bounding box center [414, 103] width 6 height 6
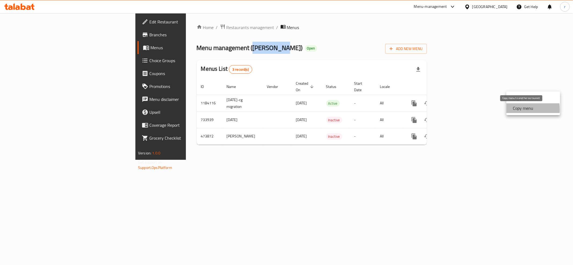
click at [515, 109] on strong "Copy menu" at bounding box center [523, 108] width 20 height 6
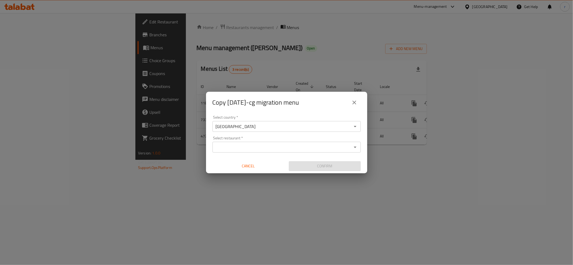
click at [263, 148] on input "Select restaurant   *" at bounding box center [282, 147] width 136 height 8
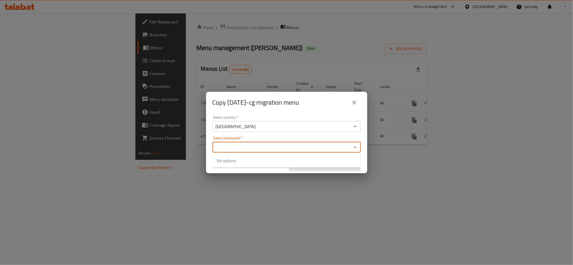
paste input "[PERSON_NAME]"
type input "[PERSON_NAME]"
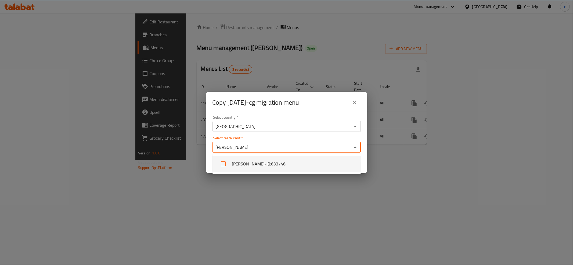
click at [278, 164] on li "[PERSON_NAME] - ID: 633746" at bounding box center [287, 164] width 148 height 16
checkbox input "true"
click at [292, 196] on div "Copy [DATE]-cg migration menu Select country   * [GEOGRAPHIC_DATA] Select count…" at bounding box center [286, 132] width 573 height 265
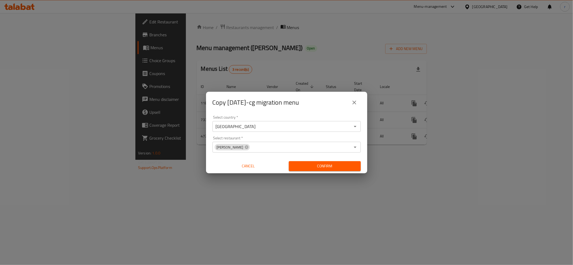
click at [323, 166] on span "Confirm" at bounding box center [324, 166] width 63 height 7
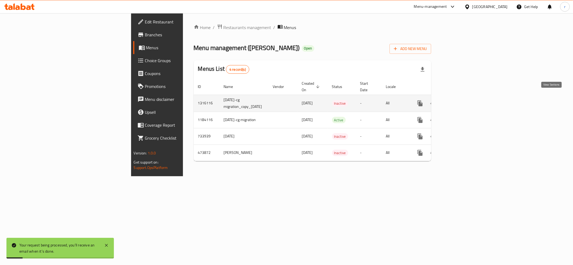
click at [462, 100] on icon "enhanced table" at bounding box center [459, 103] width 6 height 6
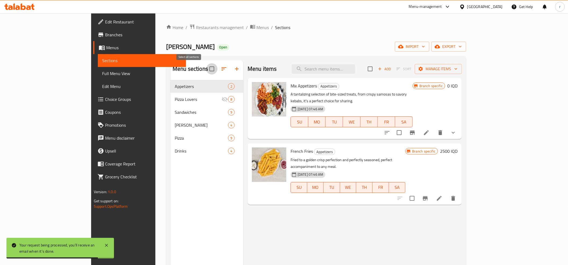
click at [206, 69] on input "checkbox" at bounding box center [211, 68] width 11 height 11
checkbox input "true"
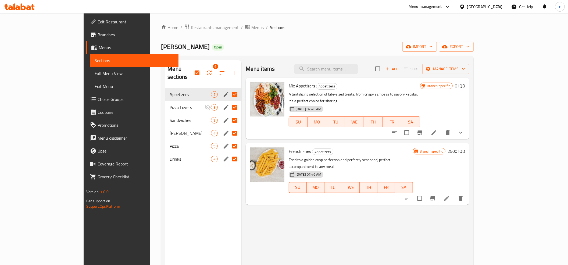
click at [229, 114] on input "Menu sections" at bounding box center [234, 119] width 11 height 11
checkbox input "false"
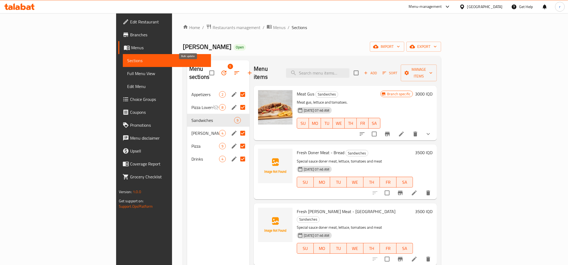
click at [221, 70] on icon "button" at bounding box center [223, 72] width 5 height 5
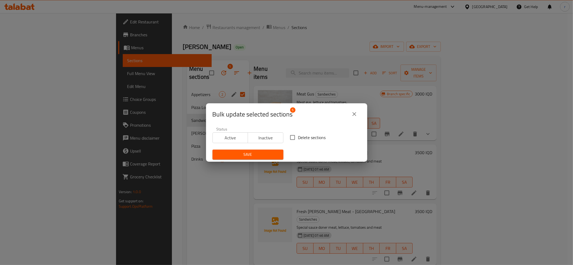
click at [290, 138] on input "Delete sections" at bounding box center [292, 137] width 11 height 11
checkbox input "true"
click at [268, 152] on span "Save" at bounding box center [248, 154] width 62 height 7
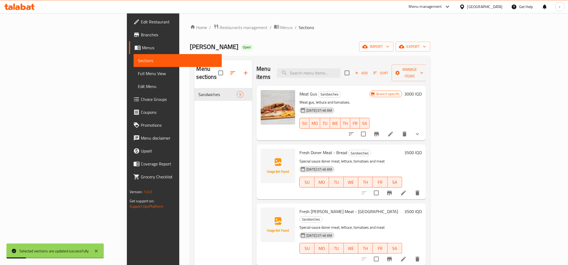
click at [194, 111] on div "Menu sections Sandwiches 9" at bounding box center [223, 192] width 58 height 265
click at [353, 70] on input "checkbox" at bounding box center [346, 72] width 11 height 11
checkbox input "true"
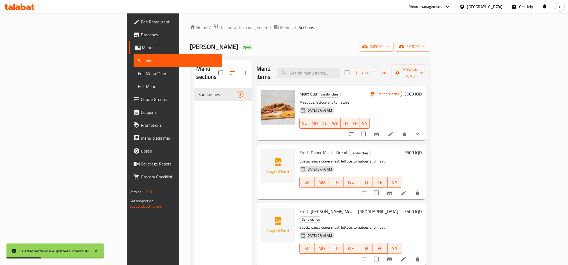
checkbox input "true"
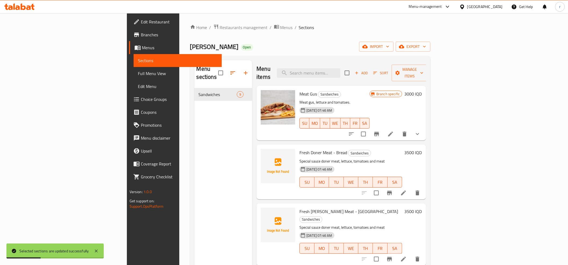
checkbox input "true"
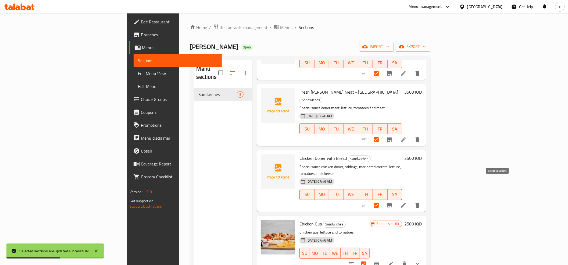
click at [382, 199] on input "checkbox" at bounding box center [376, 204] width 11 height 11
checkbox input "false"
click at [382, 134] on input "checkbox" at bounding box center [376, 139] width 11 height 11
checkbox input "false"
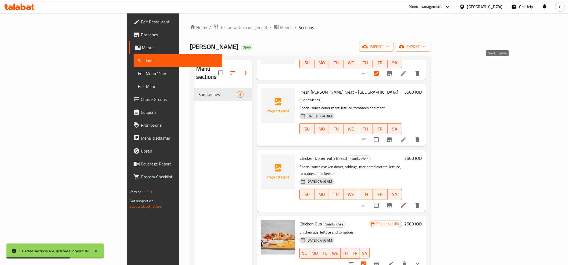
click at [382, 68] on input "checkbox" at bounding box center [376, 73] width 11 height 11
checkbox input "false"
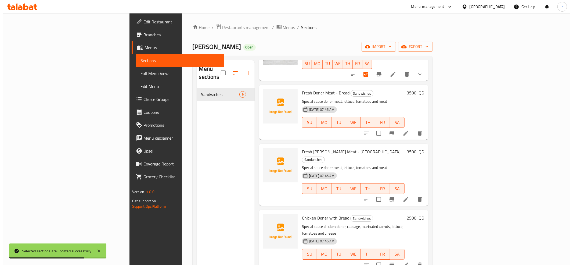
scroll to position [0, 0]
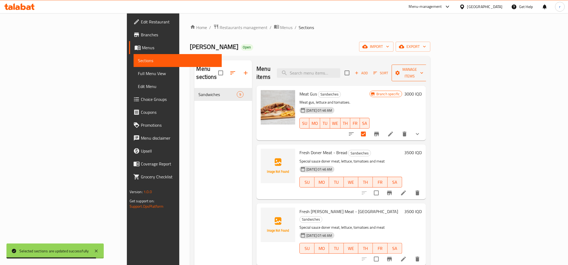
click at [423, 68] on span "Manage items" at bounding box center [409, 72] width 27 height 13
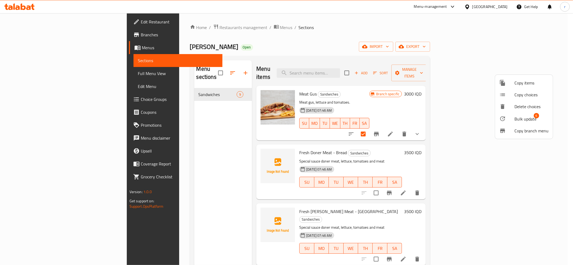
click at [523, 116] on span "Bulk update" at bounding box center [526, 119] width 22 height 6
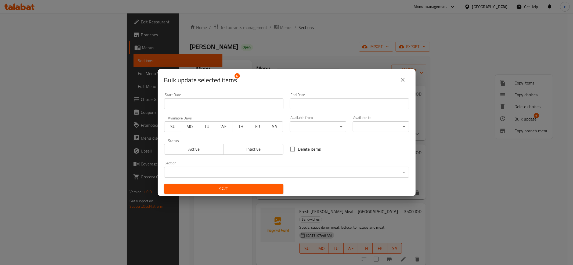
click at [300, 148] on span "Delete items" at bounding box center [309, 149] width 23 height 6
click at [298, 148] on input "Delete items" at bounding box center [292, 148] width 11 height 11
checkbox input "true"
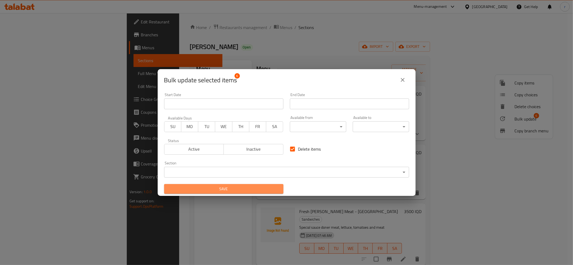
click at [259, 188] on span "Save" at bounding box center [223, 188] width 111 height 7
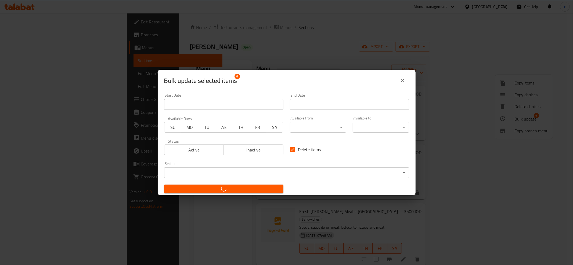
checkbox input "false"
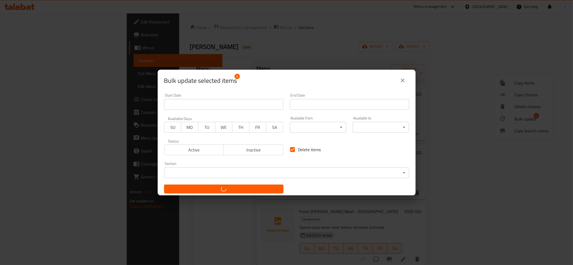
checkbox input "false"
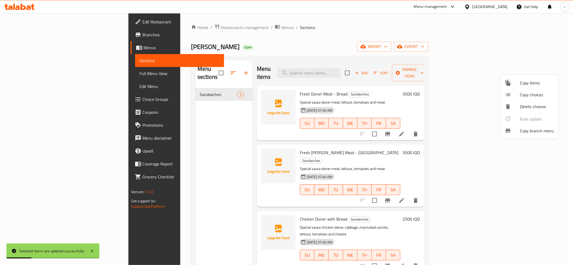
click at [538, 48] on div at bounding box center [286, 132] width 573 height 265
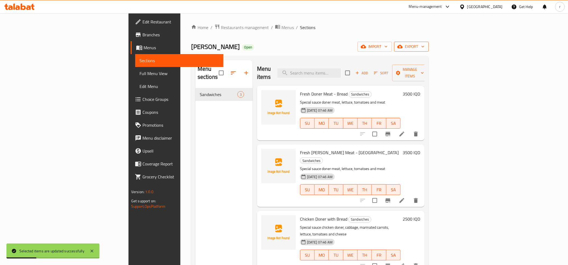
click at [424, 47] on span "export" at bounding box center [411, 46] width 26 height 7
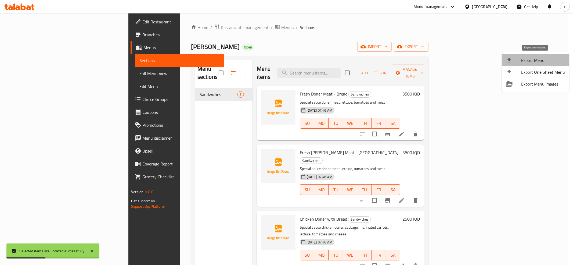
click at [538, 58] on span "Export Menu" at bounding box center [543, 60] width 44 height 6
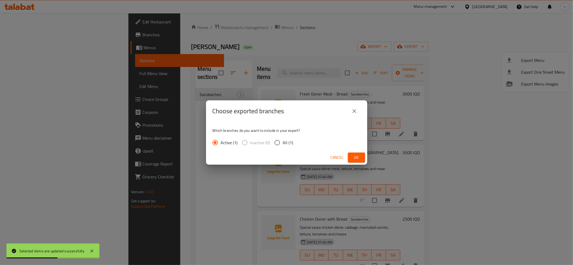
click at [352, 157] on button "Ok" at bounding box center [356, 157] width 17 height 10
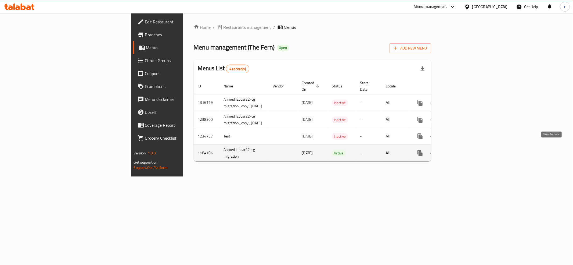
click at [465, 151] on link "enhanced table" at bounding box center [459, 152] width 13 height 13
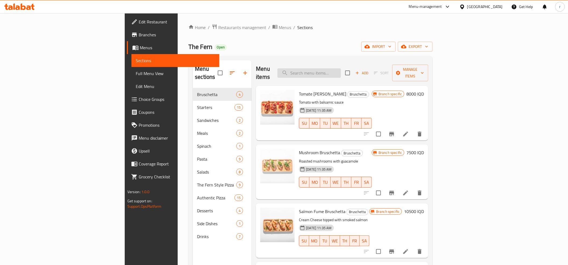
click at [341, 68] on input "search" at bounding box center [308, 72] width 63 height 9
paste input "Ranch chicken pizza"
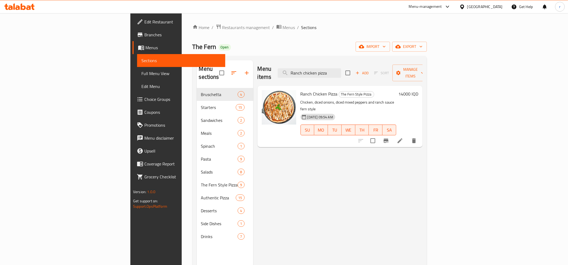
type input "Ranch chicken pizza"
click at [418, 90] on h6 "14000 IQD" at bounding box center [408, 94] width 20 height 8
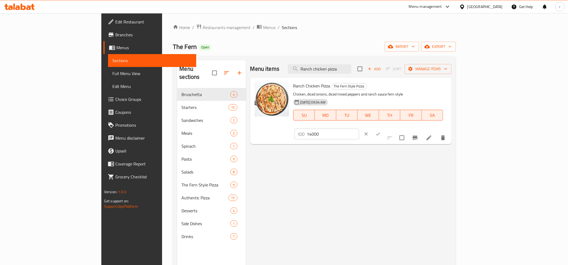
click at [359, 128] on input "14000" at bounding box center [333, 133] width 52 height 11
paste input "5"
type input "15000"
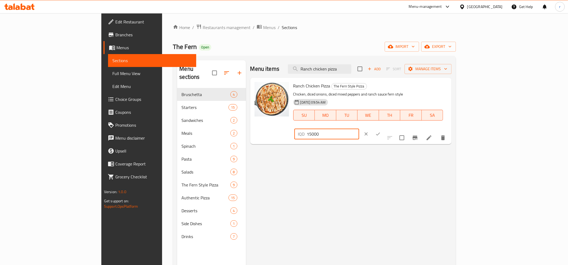
click at [380, 131] on icon "ok" at bounding box center [377, 133] width 5 height 5
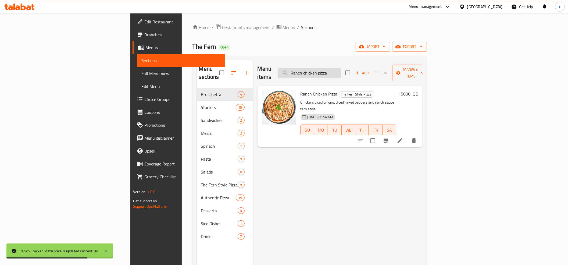
click at [341, 68] on input "Ranch chicken pizza" at bounding box center [309, 72] width 63 height 9
paste input "Margherita american style"
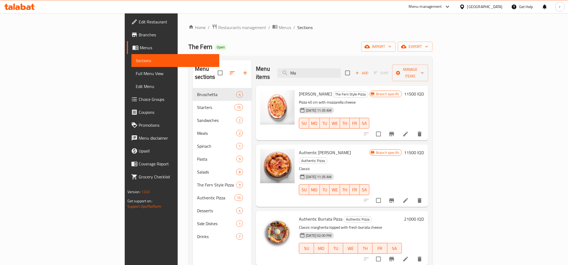
type input "M"
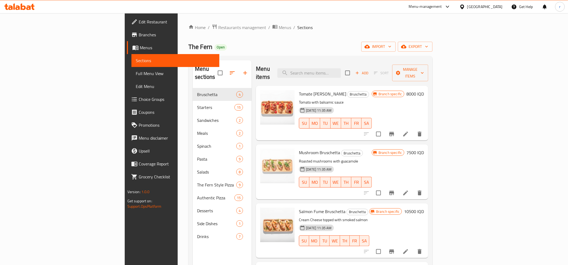
paste input "Margherita american style"
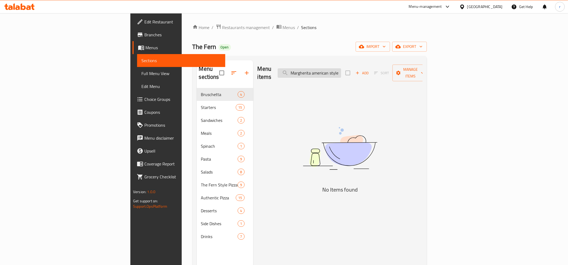
click at [341, 69] on input "Margherita american style" at bounding box center [309, 72] width 63 height 9
paste input "Pesto Di halloumi Pizza"
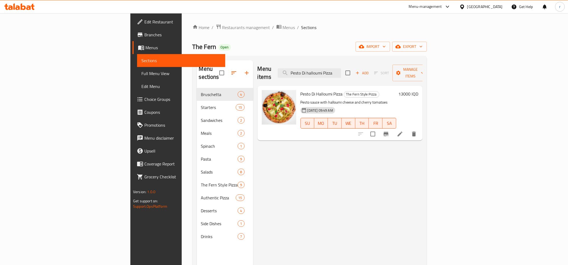
type input "Pesto Di halloumi Pizza"
click at [418, 90] on h6 "13000 IQD" at bounding box center [408, 94] width 20 height 8
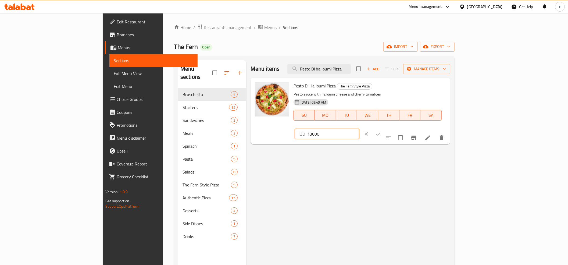
click at [359, 128] on input "13000" at bounding box center [333, 133] width 52 height 11
type input "12000"
click at [381, 131] on icon "ok" at bounding box center [377, 133] width 5 height 5
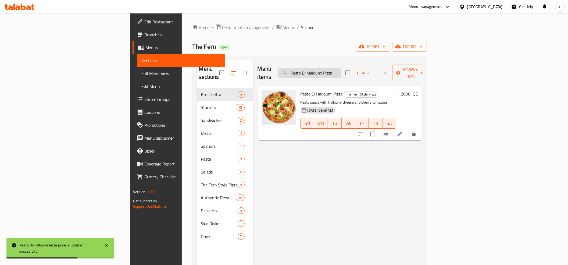
click at [341, 70] on input "Pesto Di halloumi Pizza" at bounding box center [309, 72] width 63 height 9
paste input "Margherit"
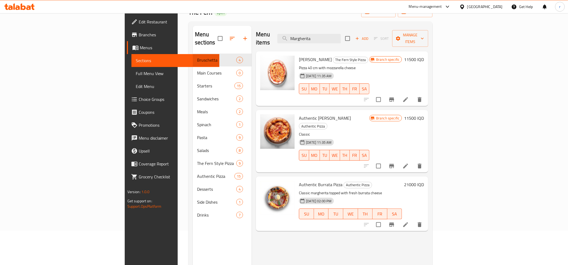
scroll to position [60, 0]
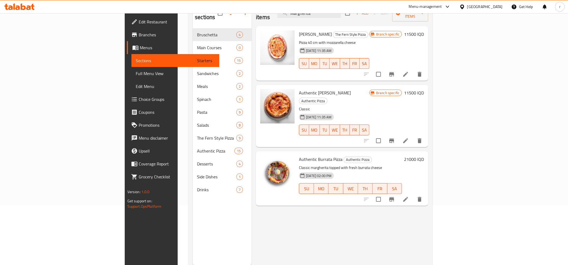
type input "Margherita"
click at [401, 32] on span "Branch specific" at bounding box center [388, 34] width 28 height 5
click at [424, 30] on h6 "11500 IQD" at bounding box center [414, 34] width 20 height 8
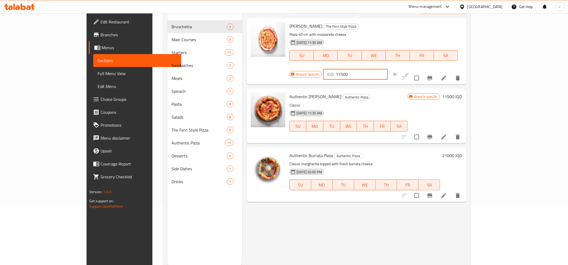
drag, startPoint x: 486, startPoint y: 28, endPoint x: 462, endPoint y: 34, distance: 24.8
click at [388, 69] on div "IQD 11500 ​" at bounding box center [355, 74] width 65 height 11
type input "12000"
click at [412, 68] on button "ok" at bounding box center [407, 74] width 12 height 12
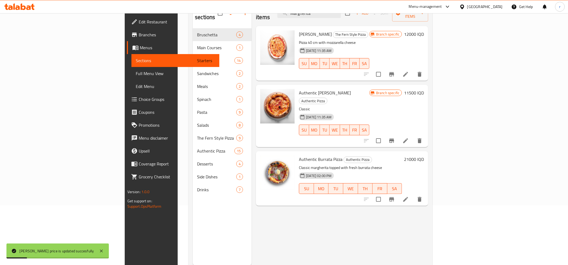
click at [401, 32] on span "Branch specific" at bounding box center [388, 34] width 28 height 5
click at [395, 71] on icon "Branch-specific-item" at bounding box center [391, 74] width 6 height 6
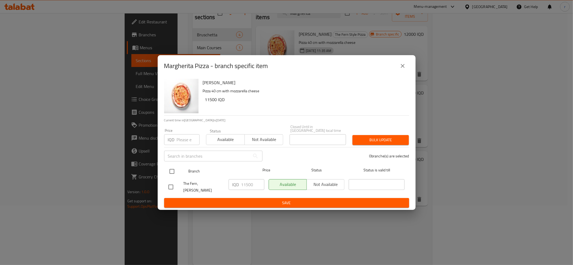
click at [174, 170] on input "checkbox" at bounding box center [171, 171] width 11 height 11
checkbox input "true"
click at [242, 188] on input "11500" at bounding box center [252, 184] width 23 height 11
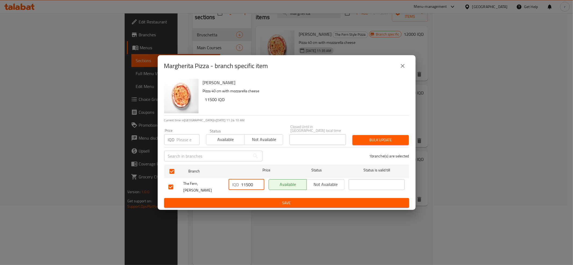
click at [242, 185] on input "11500" at bounding box center [252, 184] width 23 height 11
paste input "20"
type input "12000"
click at [264, 199] on span "Save" at bounding box center [286, 202] width 236 height 7
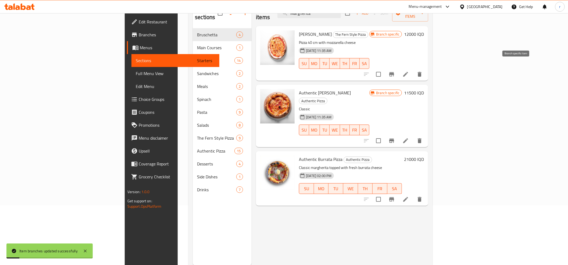
click at [394, 72] on icon "Branch-specific-item" at bounding box center [391, 74] width 5 height 4
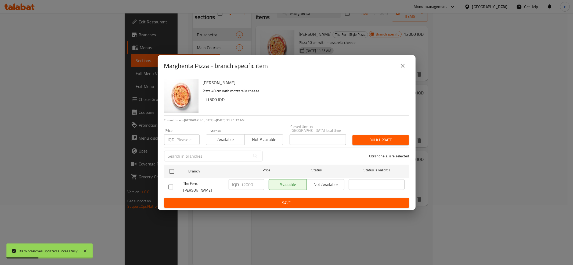
click at [402, 69] on icon "close" at bounding box center [403, 66] width 6 height 6
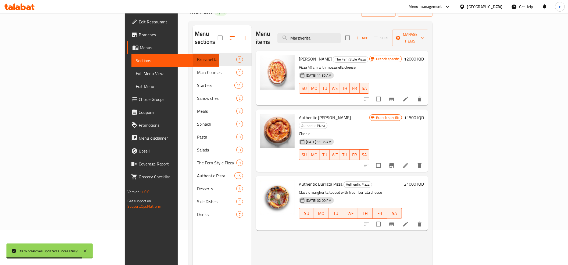
scroll to position [0, 0]
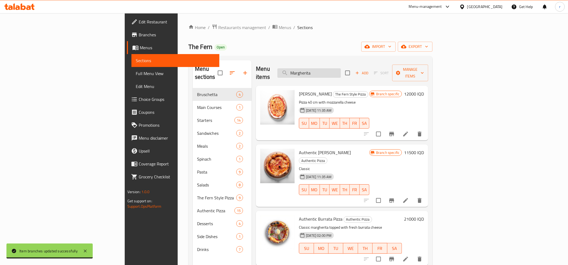
click at [341, 68] on input "Margherita" at bounding box center [308, 72] width 63 height 9
paste input "Blue cheese apple"
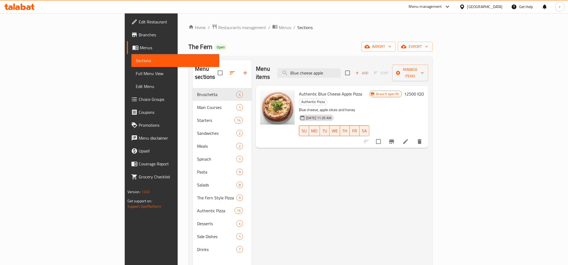
type input "Blue cheese apple"
click at [401, 91] on span "Branch specific" at bounding box center [388, 93] width 28 height 5
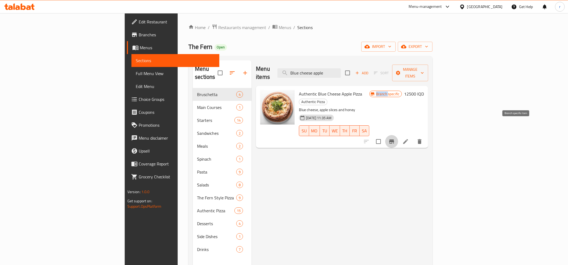
click at [395, 138] on icon "Branch-specific-item" at bounding box center [391, 141] width 6 height 6
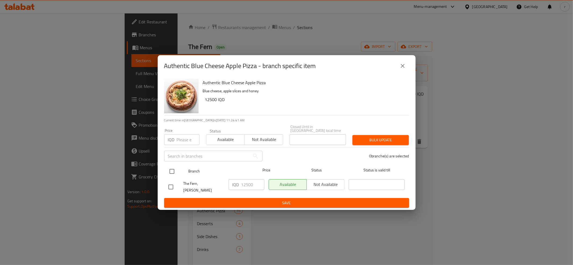
click at [175, 167] on input "checkbox" at bounding box center [171, 171] width 11 height 11
checkbox input "true"
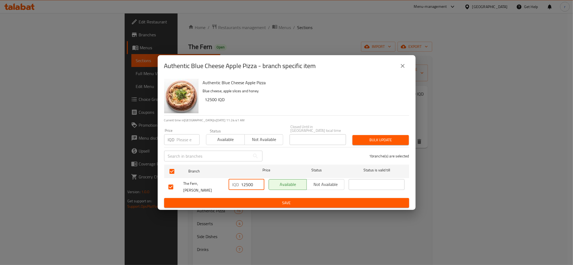
click at [241, 183] on input "12500" at bounding box center [252, 184] width 23 height 11
paste input "number"
paste input "12000"
type input "12000"
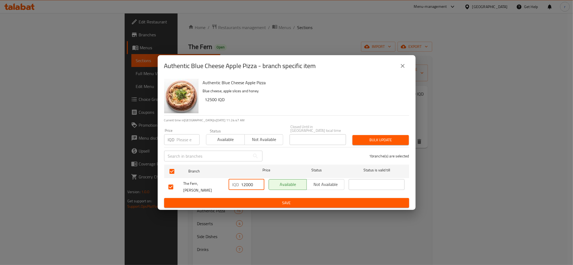
click at [274, 199] on span "Save" at bounding box center [286, 202] width 236 height 7
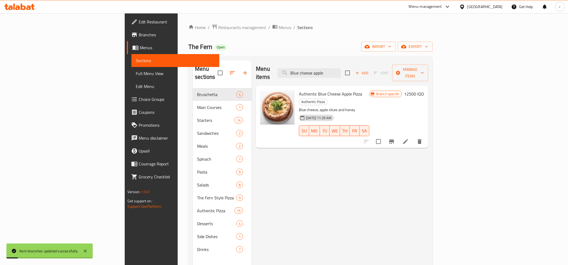
click at [424, 90] on h6 "12500 IQD" at bounding box center [414, 94] width 20 height 8
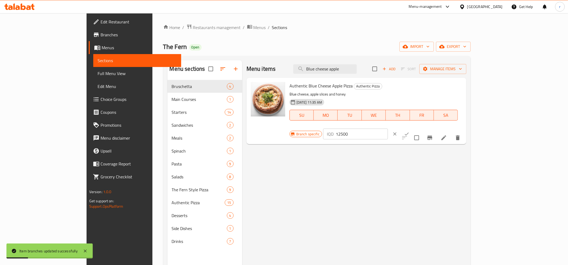
click at [388, 128] on input "12500" at bounding box center [362, 133] width 52 height 11
paste input "0"
type input "12000"
click at [412, 128] on button "ok" at bounding box center [407, 134] width 12 height 12
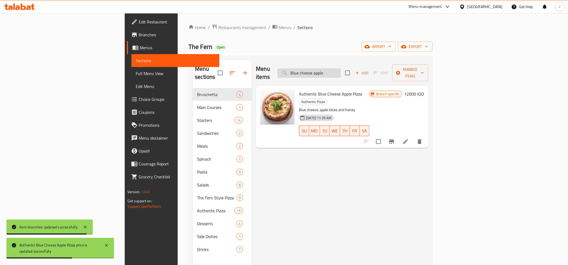
click at [341, 68] on input "Blue cheese apple" at bounding box center [308, 72] width 63 height 9
paste input "Ortolana pizza"
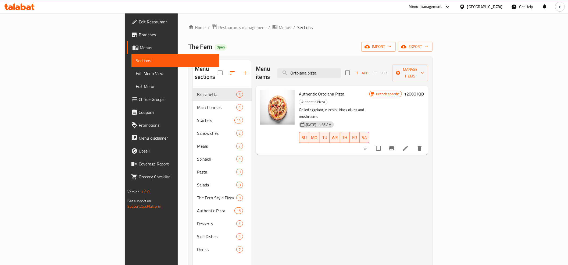
click at [401, 91] on span "Branch specific" at bounding box center [388, 93] width 28 height 5
click at [398, 142] on button "Branch-specific-item" at bounding box center [391, 148] width 13 height 13
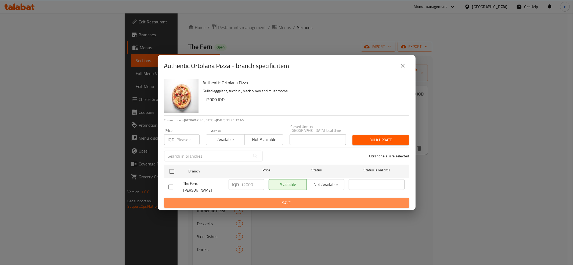
click at [294, 199] on span "Save" at bounding box center [286, 202] width 236 height 7
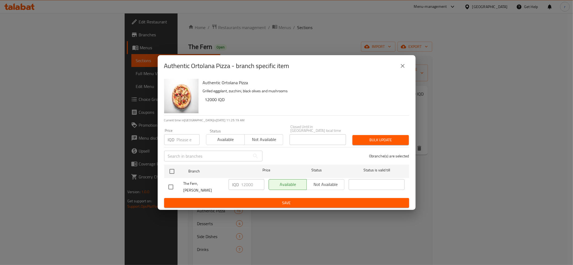
click at [313, 199] on span "Save" at bounding box center [286, 202] width 236 height 7
click at [403, 68] on icon "close" at bounding box center [403, 66] width 4 height 4
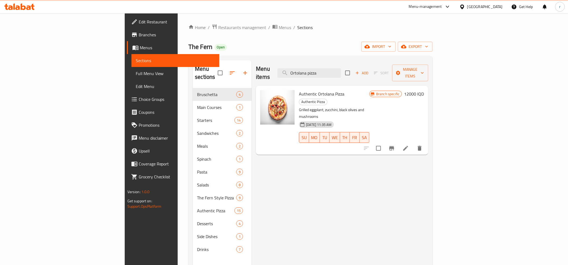
click at [401, 91] on span "Branch specific" at bounding box center [388, 93] width 28 height 5
click at [394, 146] on icon "Branch-specific-item" at bounding box center [391, 148] width 5 height 4
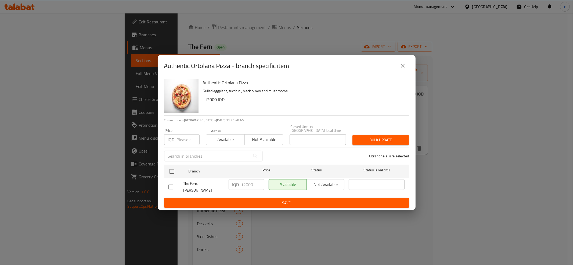
click at [403, 69] on icon "close" at bounding box center [403, 66] width 6 height 6
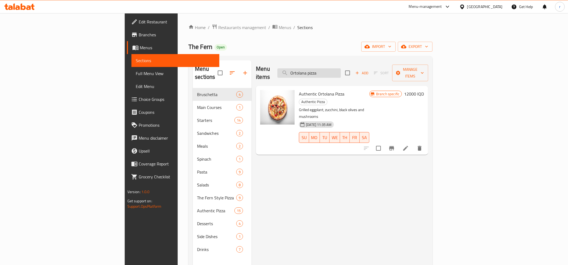
click at [341, 73] on input "Ortolana pizza" at bounding box center [308, 72] width 63 height 9
paste input "Quattro formaggi"
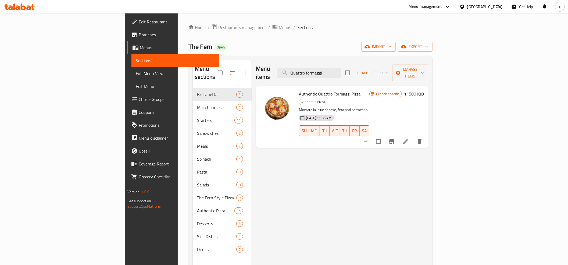
type input "Quattro formaggi"
click at [401, 91] on span "Branch specific" at bounding box center [388, 93] width 28 height 5
click at [395, 138] on icon "Branch-specific-item" at bounding box center [391, 141] width 6 height 6
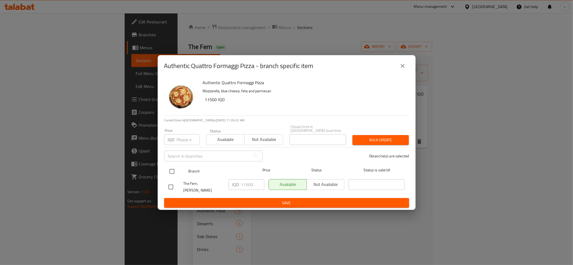
click at [170, 168] on input "checkbox" at bounding box center [171, 171] width 11 height 11
checkbox input "true"
click at [247, 186] on input "11500" at bounding box center [252, 184] width 23 height 11
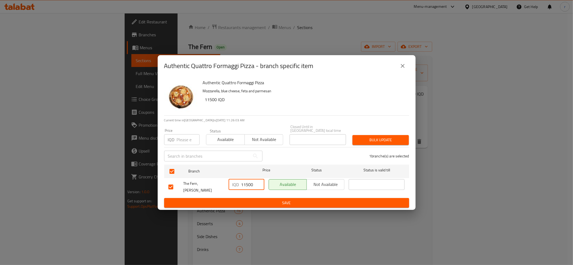
click at [247, 186] on input "11500" at bounding box center [252, 184] width 23 height 11
paste input "number"
paste input "12000"
type input "12000"
click at [261, 199] on span "Save" at bounding box center [286, 202] width 236 height 7
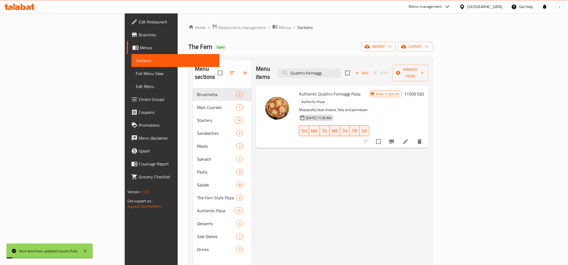
click at [424, 90] on h6 "11500 IQD" at bounding box center [414, 94] width 20 height 8
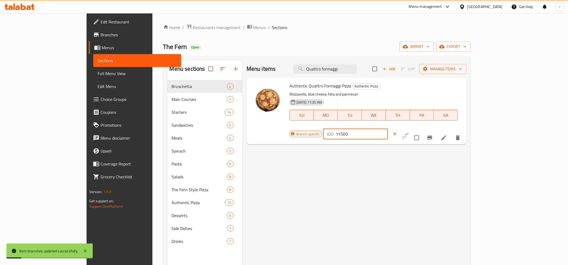
click at [388, 128] on input "11500" at bounding box center [362, 133] width 52 height 11
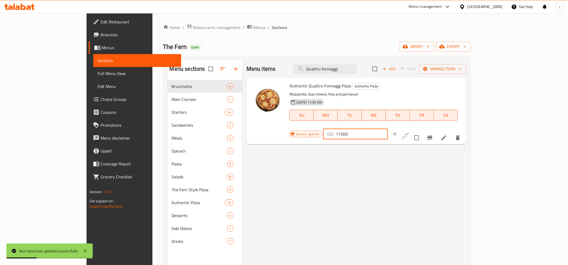
click at [388, 128] on input "11500" at bounding box center [362, 133] width 52 height 11
paste input "20"
type input "12000"
click at [409, 131] on icon "ok" at bounding box center [406, 133] width 5 height 5
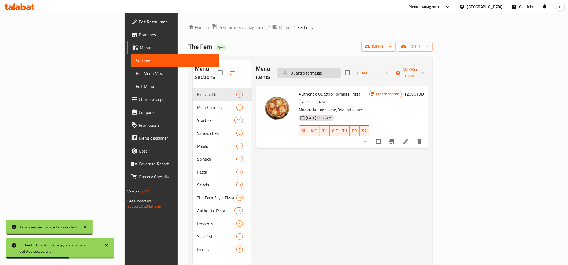
click at [341, 69] on input "Quattro formaggi" at bounding box center [308, 72] width 63 height 9
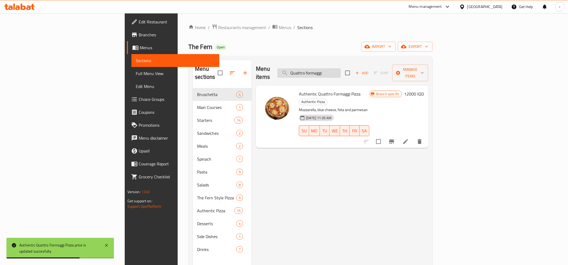
click at [341, 69] on input "Quattro formaggi" at bounding box center [308, 72] width 63 height 9
paste input "Tuna Pizza"
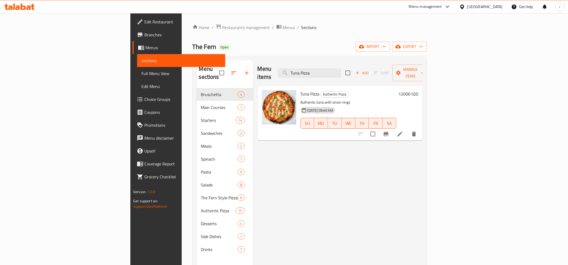
type input "Tuna Pizza"
click at [418, 90] on h6 "12000 IQD" at bounding box center [408, 94] width 20 height 8
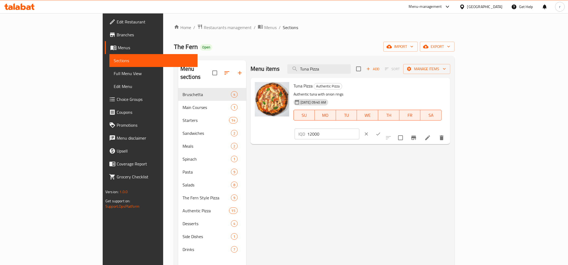
click at [359, 128] on input "12000" at bounding box center [333, 133] width 52 height 11
paste input "4"
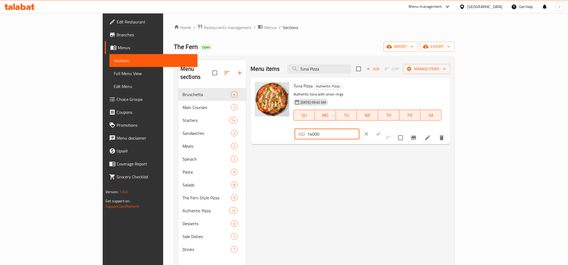
type input "14000"
click at [381, 131] on icon "ok" at bounding box center [377, 133] width 5 height 5
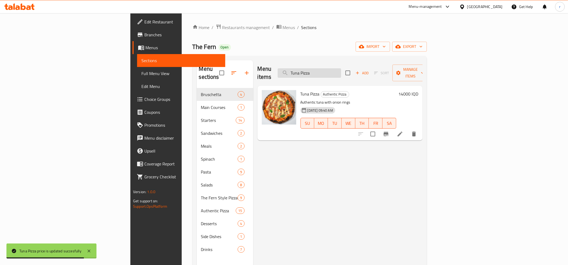
click at [341, 68] on input "Tuna Pizza" at bounding box center [309, 72] width 63 height 9
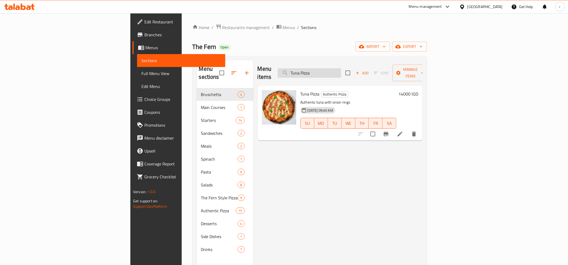
click at [341, 68] on input "Tuna Pizza" at bounding box center [309, 72] width 63 height 9
paste input "Quattro stagioni"
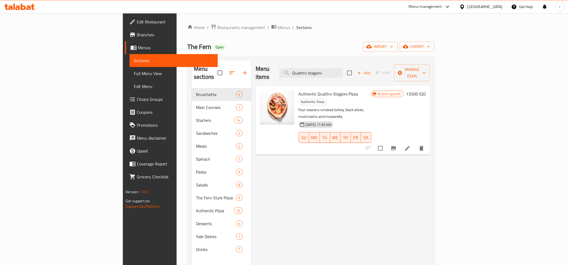
type input "Quattro stagioni"
click at [403, 91] on span "Branch specific" at bounding box center [390, 93] width 28 height 5
click at [397, 145] on icon "Branch-specific-item" at bounding box center [393, 148] width 6 height 6
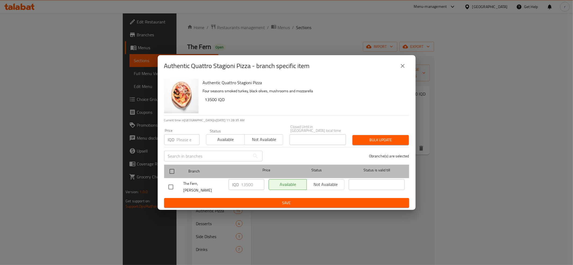
click at [166, 171] on div "Branch Price Status Status is valid till" at bounding box center [286, 170] width 245 height 13
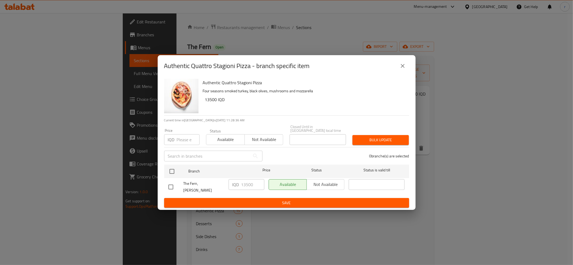
click at [173, 182] on input "checkbox" at bounding box center [170, 186] width 11 height 11
checkbox input "true"
click at [241, 187] on input "13500" at bounding box center [252, 184] width 23 height 11
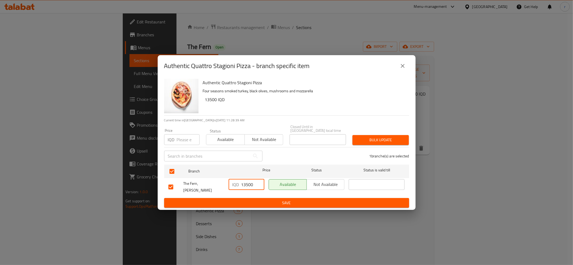
paste input "number"
paste input "14000"
type input "14000"
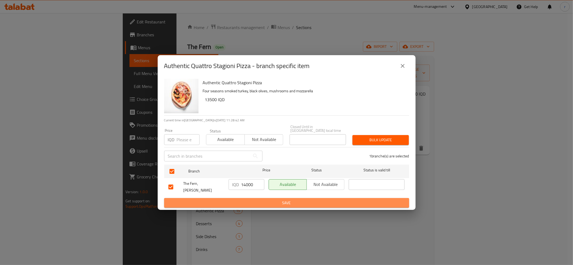
click at [303, 200] on span "Save" at bounding box center [286, 202] width 236 height 7
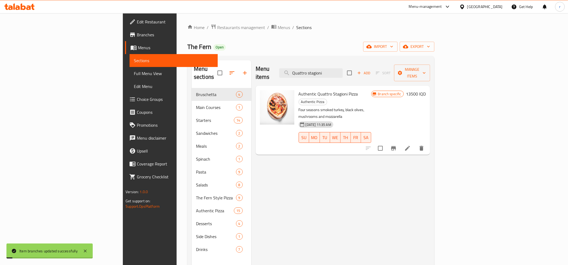
click at [426, 90] on h6 "13500 IQD" at bounding box center [416, 94] width 20 height 8
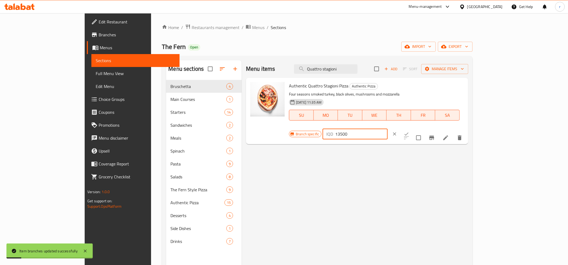
click at [387, 128] on input "13500" at bounding box center [361, 133] width 52 height 11
paste input "40"
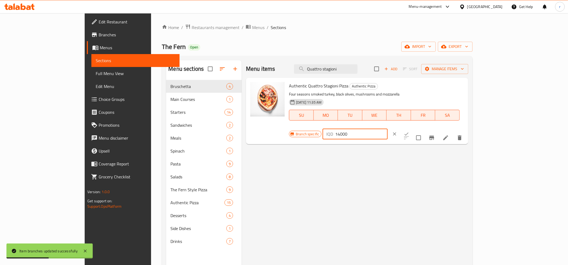
type input "14000"
click at [412, 128] on button "ok" at bounding box center [406, 134] width 12 height 12
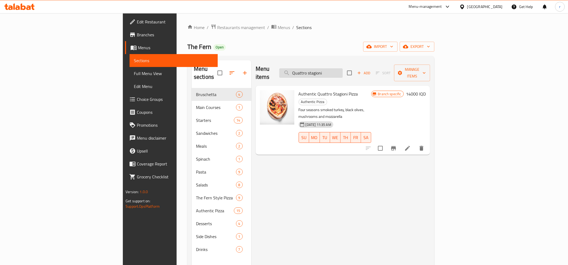
click at [343, 69] on input "Quattro stagioni" at bounding box center [310, 72] width 63 height 9
paste input "Alla diavolo"
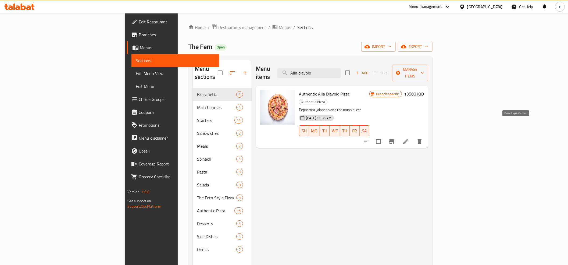
type input "Alla diavolo"
click at [395, 138] on icon "Branch-specific-item" at bounding box center [391, 141] width 6 height 6
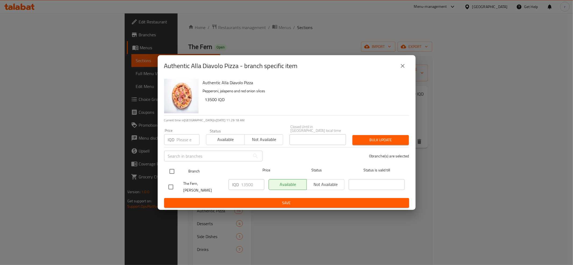
click at [171, 173] on input "checkbox" at bounding box center [171, 171] width 11 height 11
checkbox input "true"
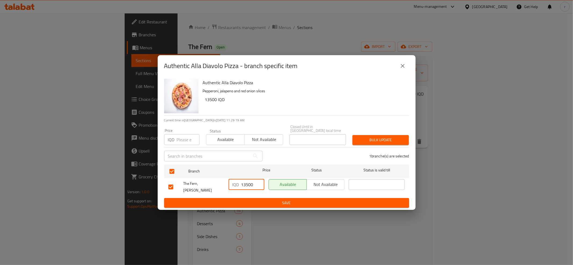
click at [249, 186] on input "13500" at bounding box center [252, 184] width 23 height 11
paste input "number"
paste input "14000"
type input "14000"
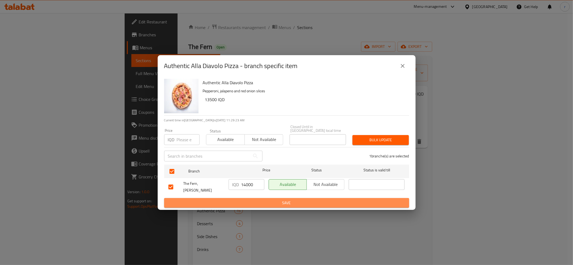
click at [265, 200] on span "Save" at bounding box center [286, 202] width 236 height 7
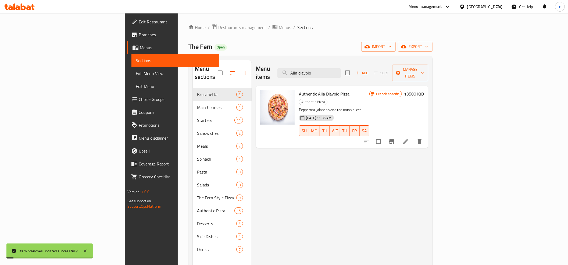
click at [424, 90] on h6 "13500 IQD" at bounding box center [414, 94] width 20 height 8
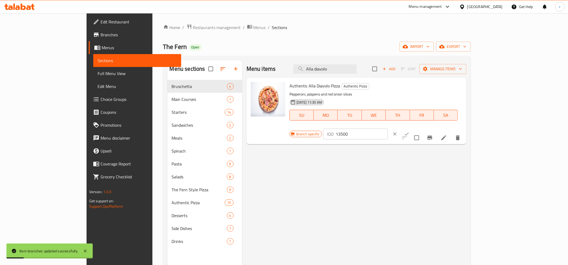
click at [388, 128] on input "13500" at bounding box center [362, 133] width 52 height 11
paste input "40"
type input "14000"
click at [412, 128] on button "ok" at bounding box center [407, 134] width 12 height 12
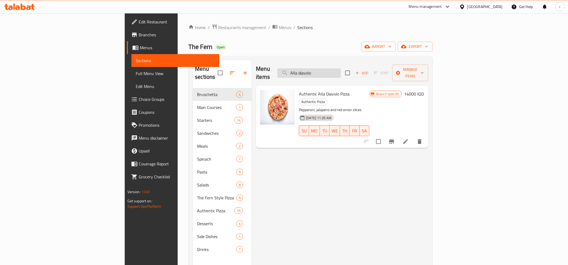
click at [341, 68] on input "Alla diavolo" at bounding box center [308, 72] width 63 height 9
type input "A"
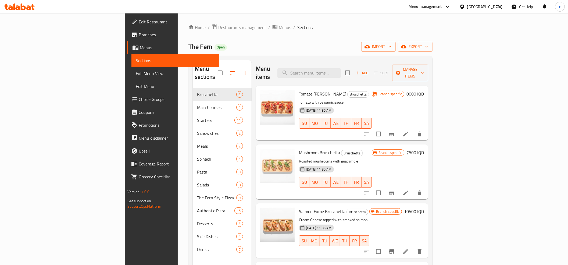
paste input "14,000"
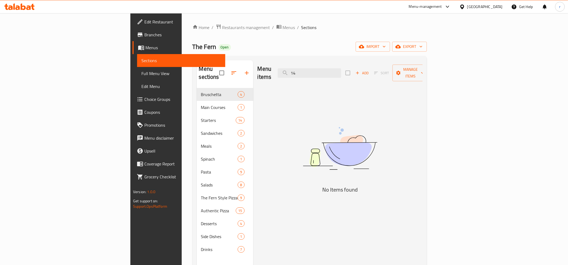
type input "1"
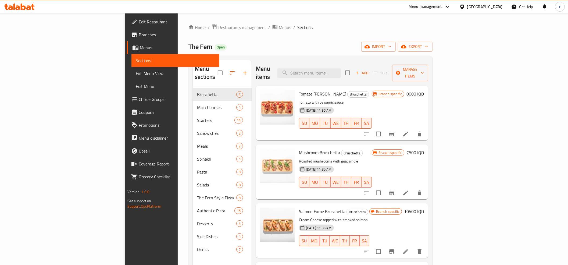
paste input "Alla diavolo"
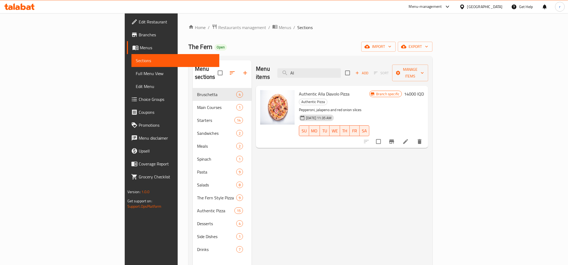
type input "A"
